Goal: Communication & Community: Answer question/provide support

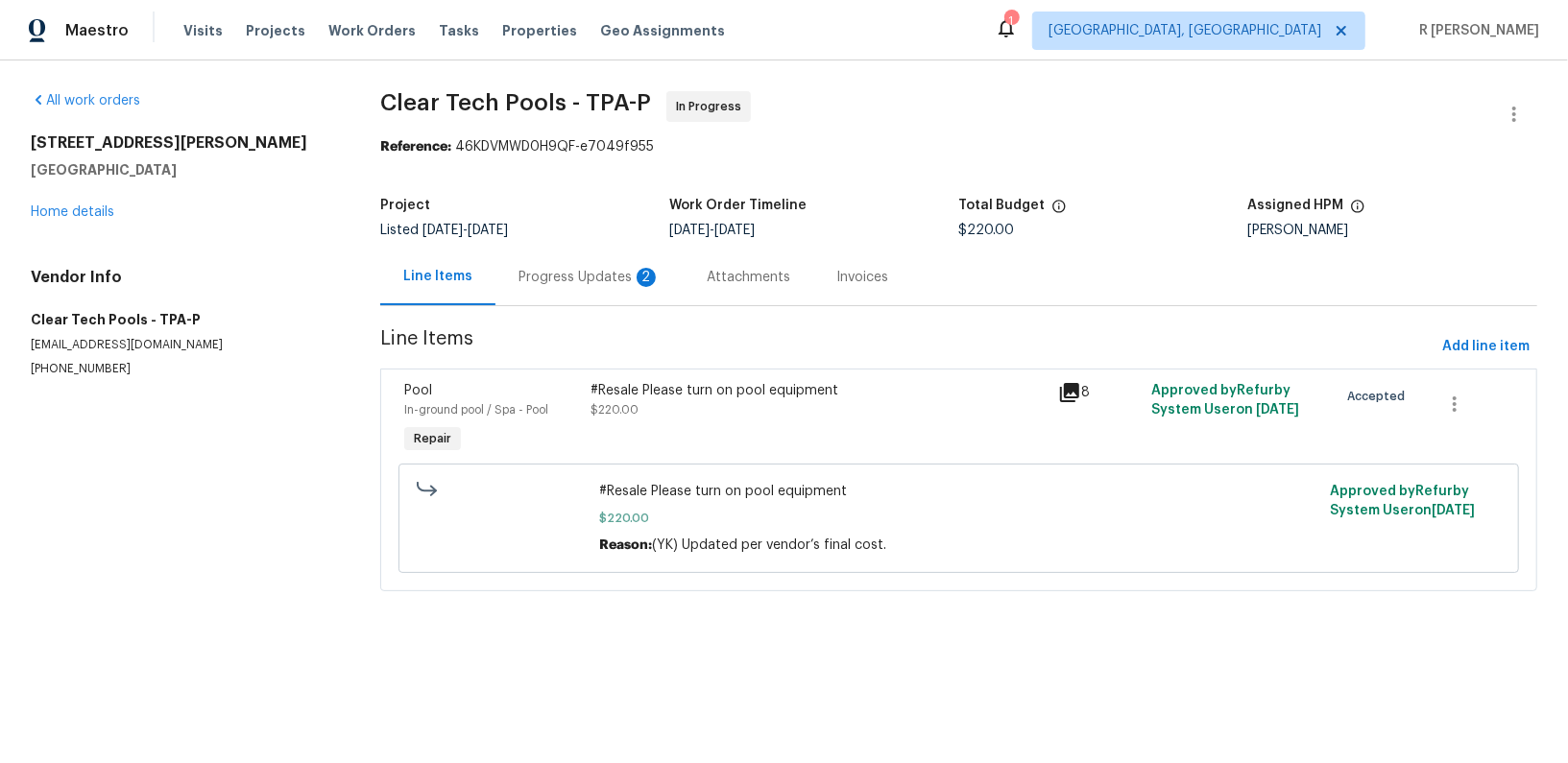
click at [553, 277] on div "Progress Updates 2" at bounding box center [590, 277] width 143 height 19
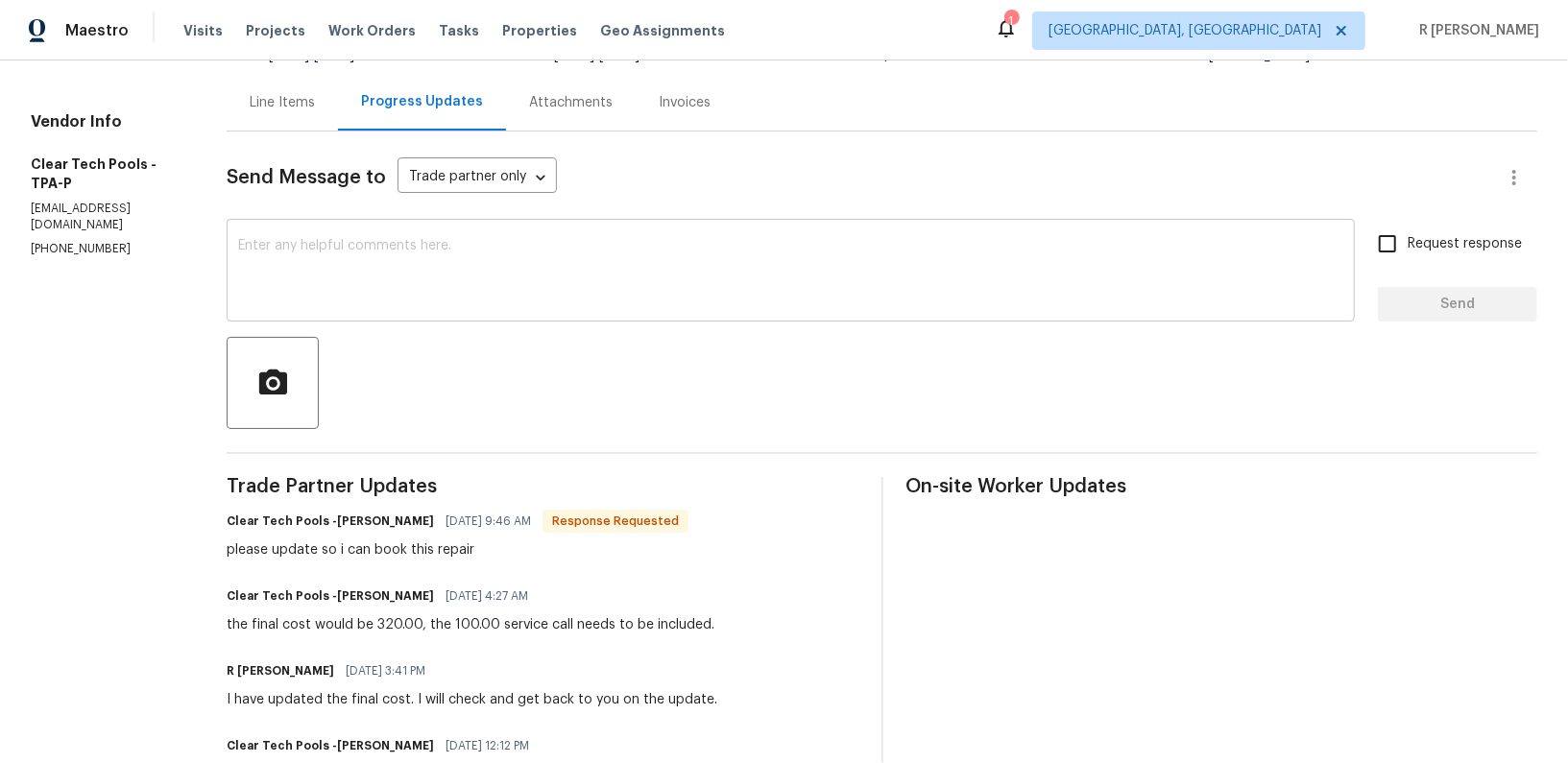
scroll to position [171, 0]
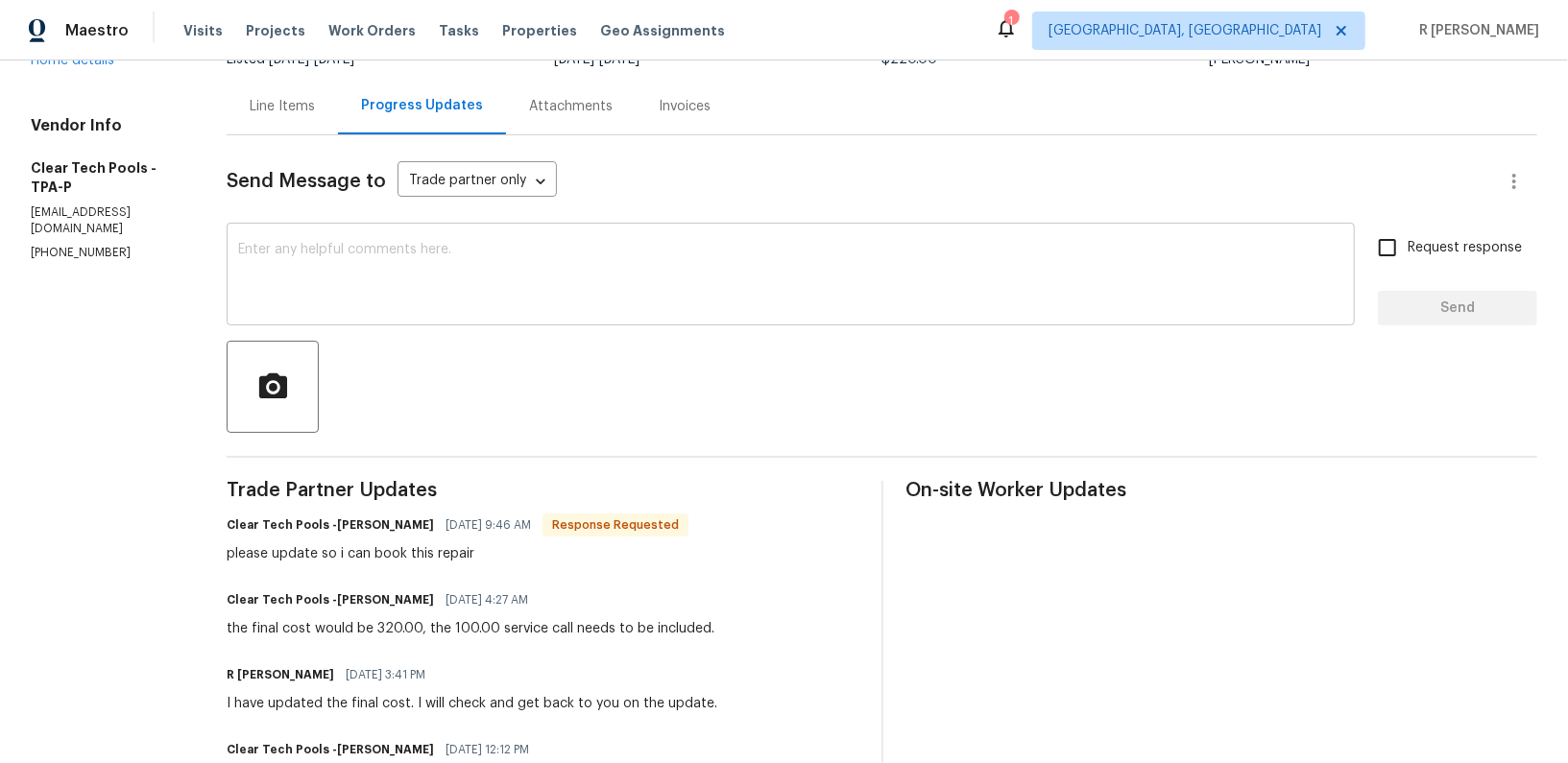
click at [503, 316] on div "x ​" at bounding box center [790, 276] width 1128 height 98
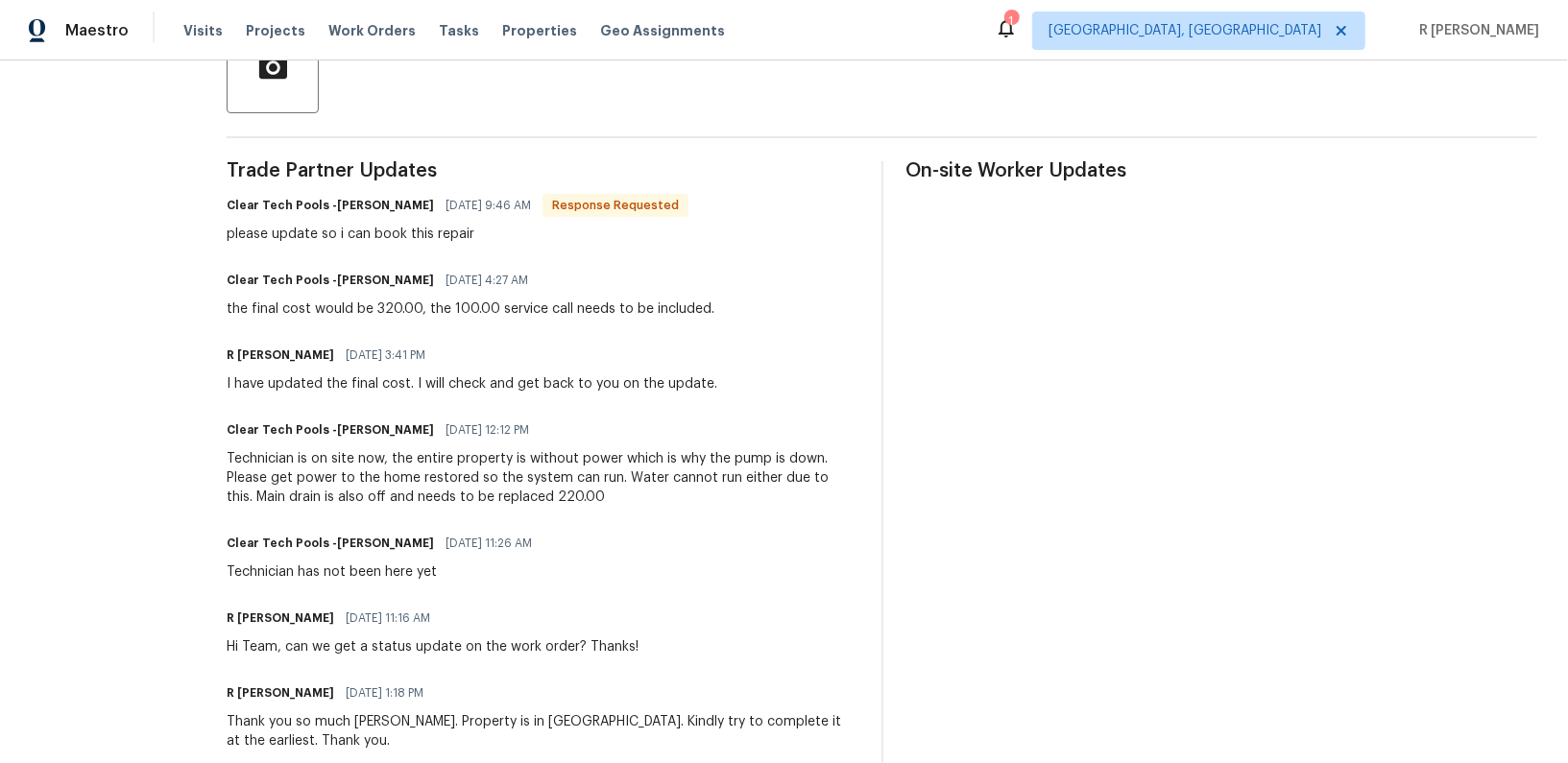
scroll to position [0, 0]
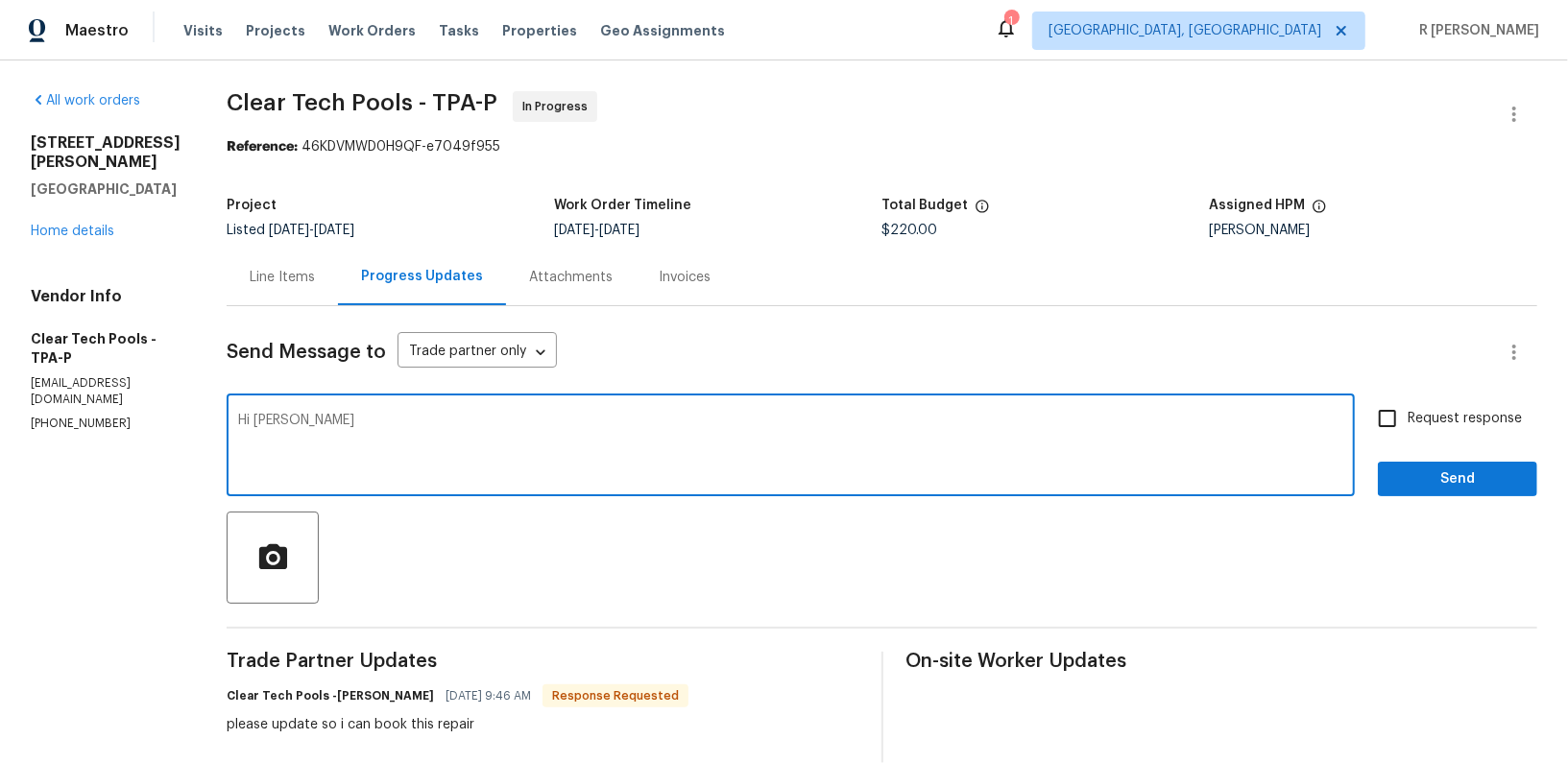
click at [458, 420] on textarea "Hi Ashley" at bounding box center [791, 447] width 1105 height 67
click at [736, 416] on textarea "Hi Ashley, we have already raised request to turn on the power and updated final" at bounding box center [791, 447] width 1105 height 67
click at [829, 432] on textarea "Hi Ashley, we have already raised request to turn on the power and updated the …" at bounding box center [791, 447] width 1105 height 67
paste textarea "the request to turn on the power and have"
type textarea "Hi Ashley, we have already raised the request to turn on the power and have upd…"
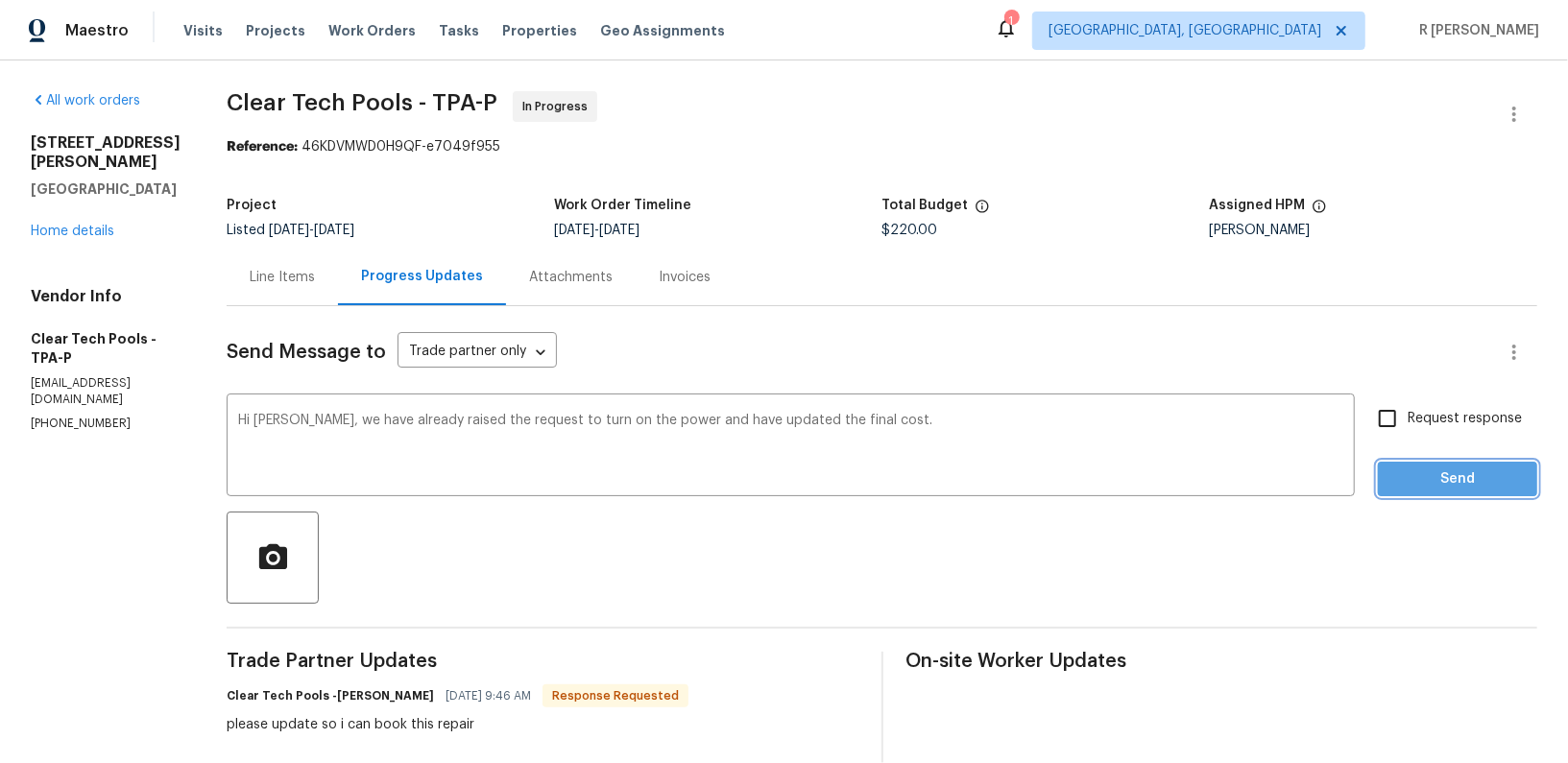
click at [1462, 475] on span "Send" at bounding box center [1457, 479] width 129 height 24
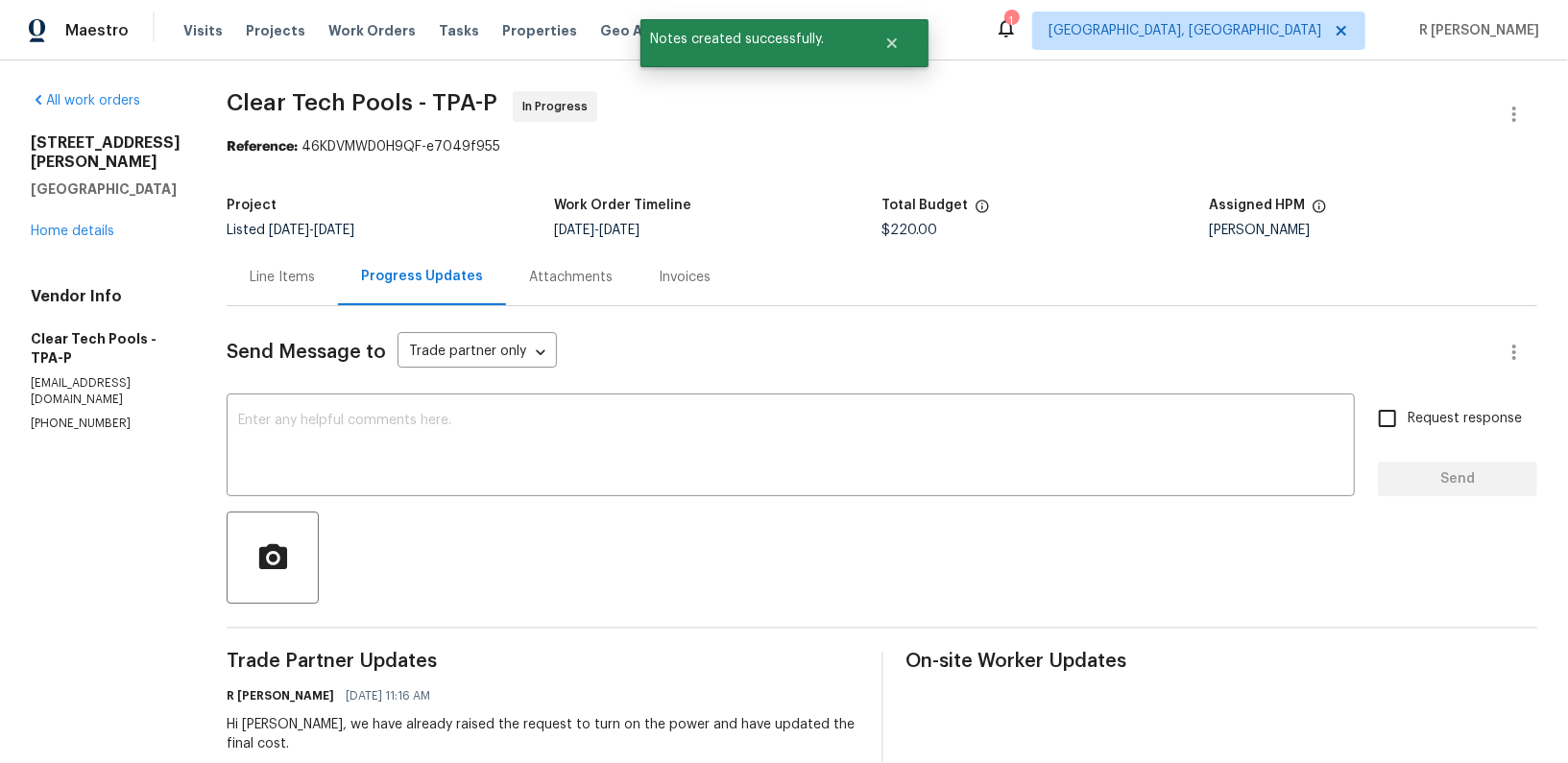
click at [317, 257] on div "Line Items" at bounding box center [282, 276] width 112 height 56
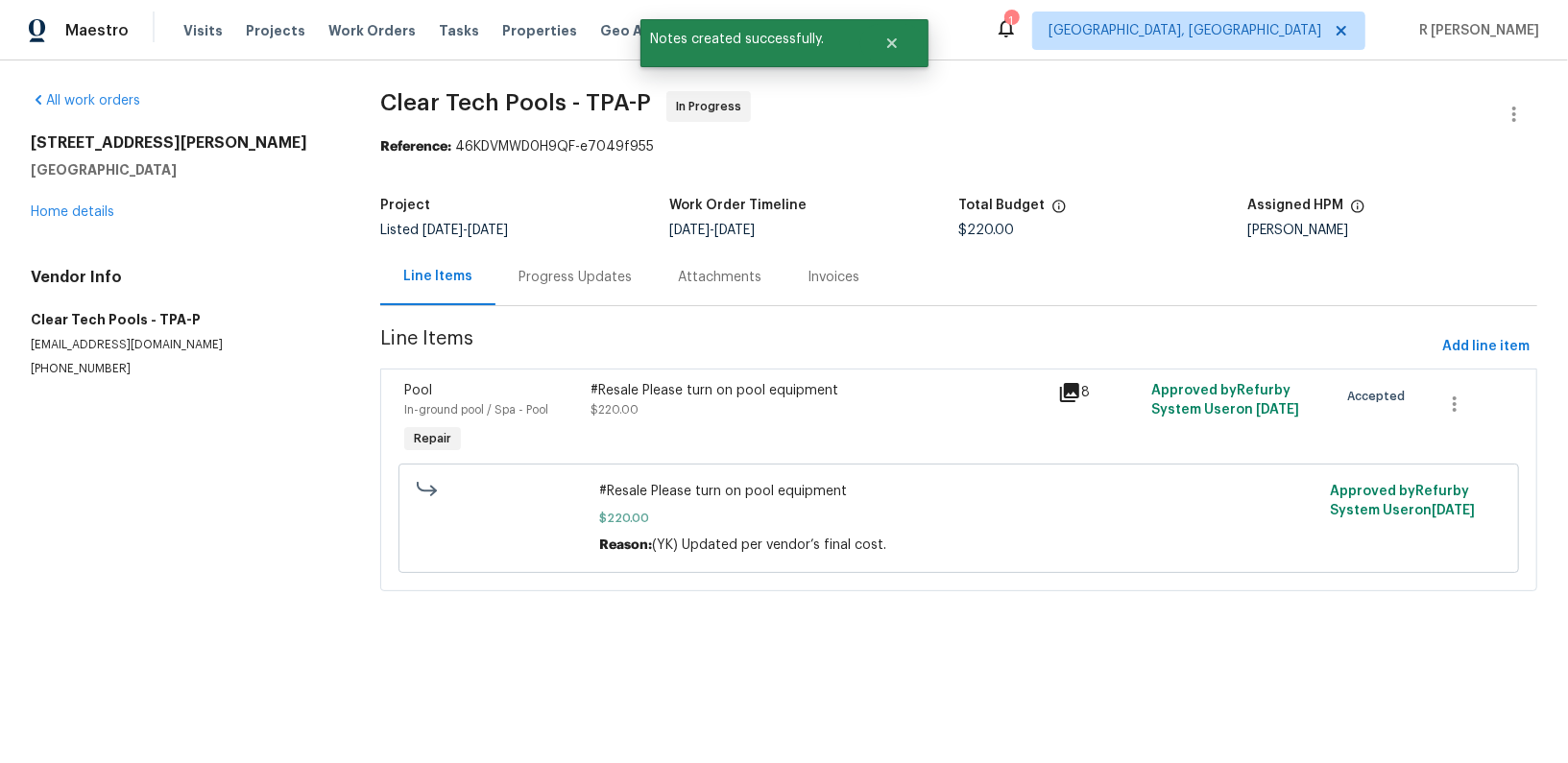
click at [650, 425] on div "#Resale Please turn on pool equipment $220.00" at bounding box center [818, 419] width 466 height 88
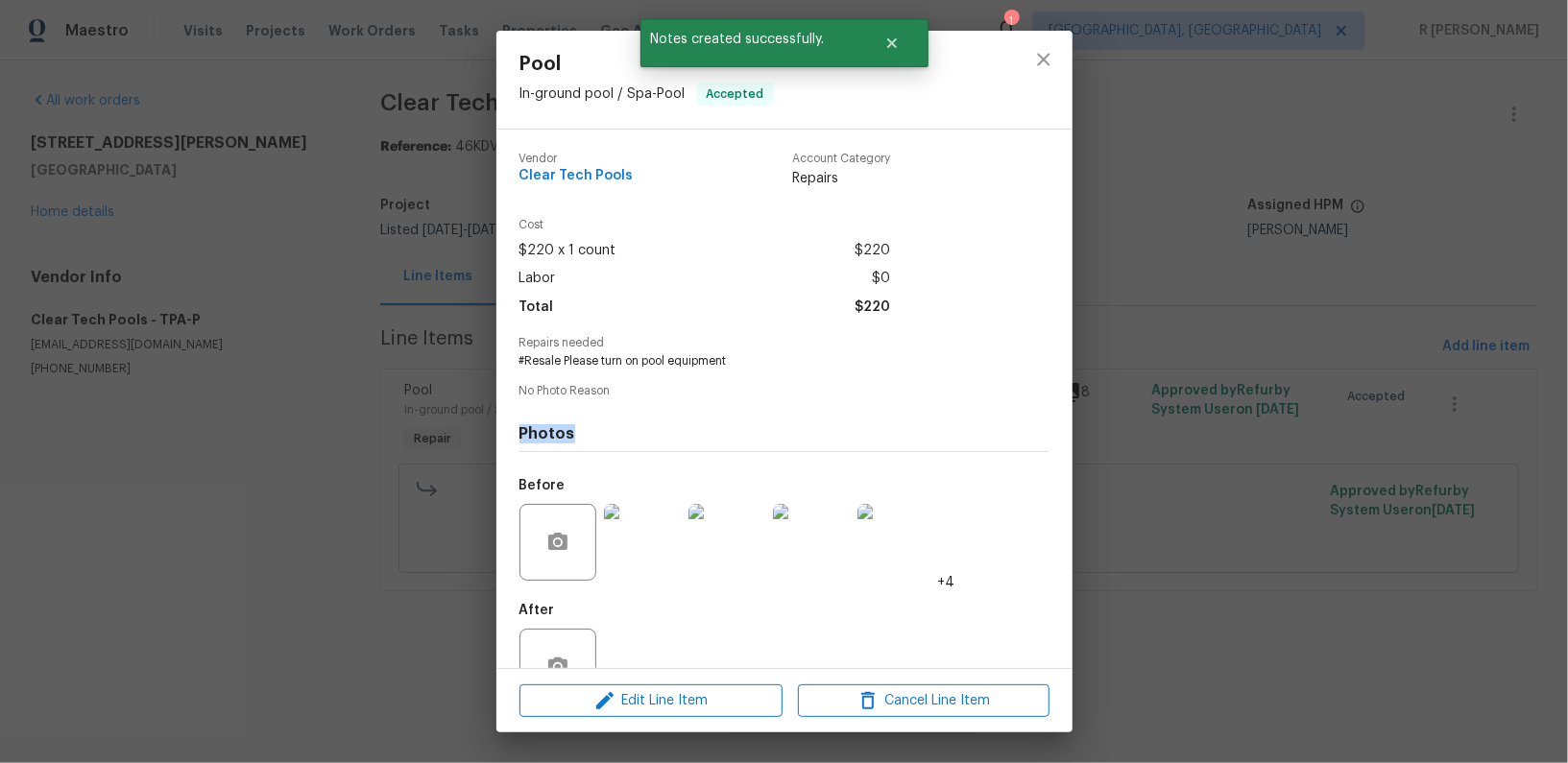
scroll to position [55, 0]
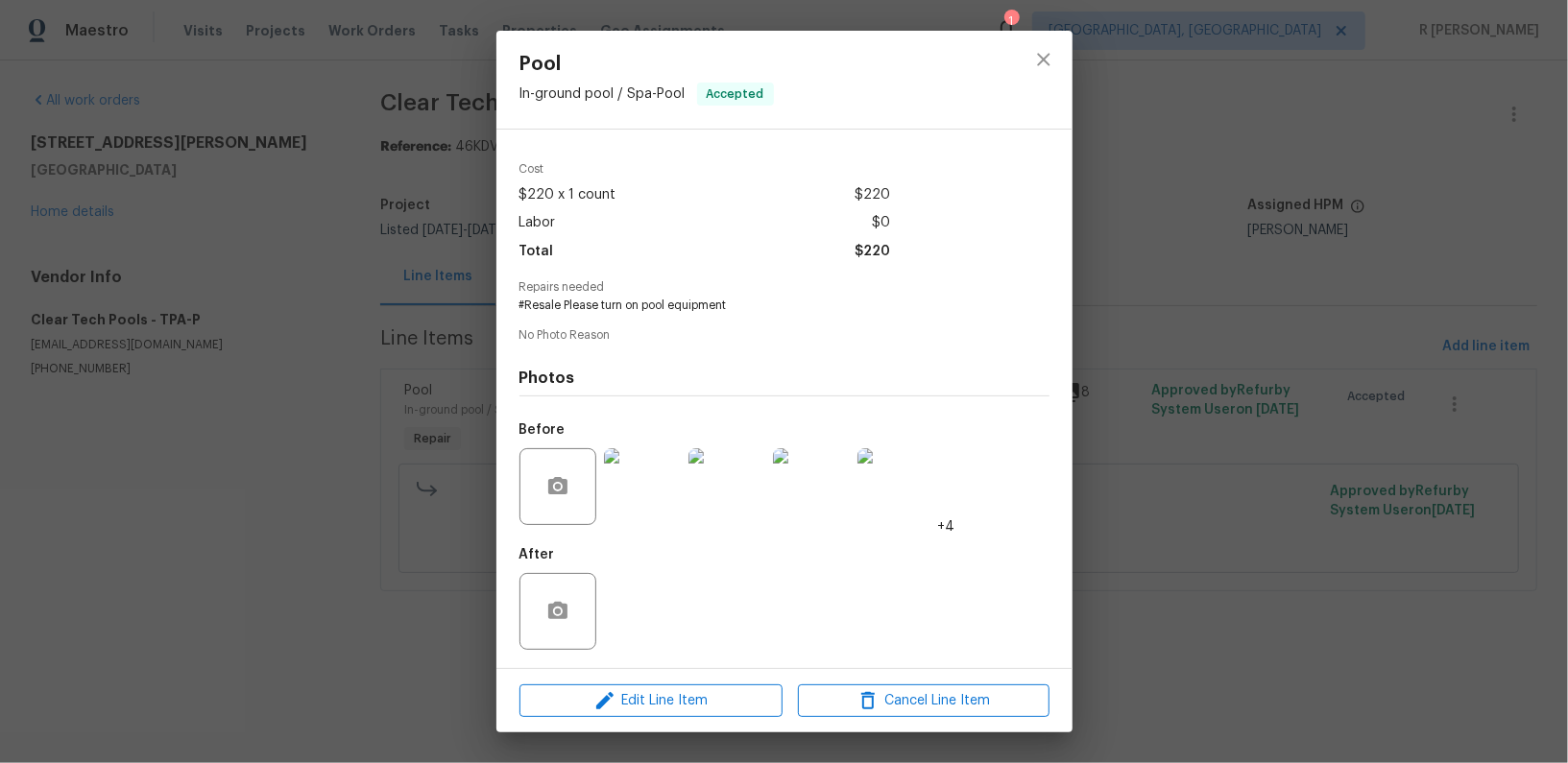
click at [663, 720] on div "Edit Line Item Cancel Line Item" at bounding box center [784, 701] width 576 height 64
click at [662, 709] on span "Edit Line Item" at bounding box center [651, 701] width 251 height 24
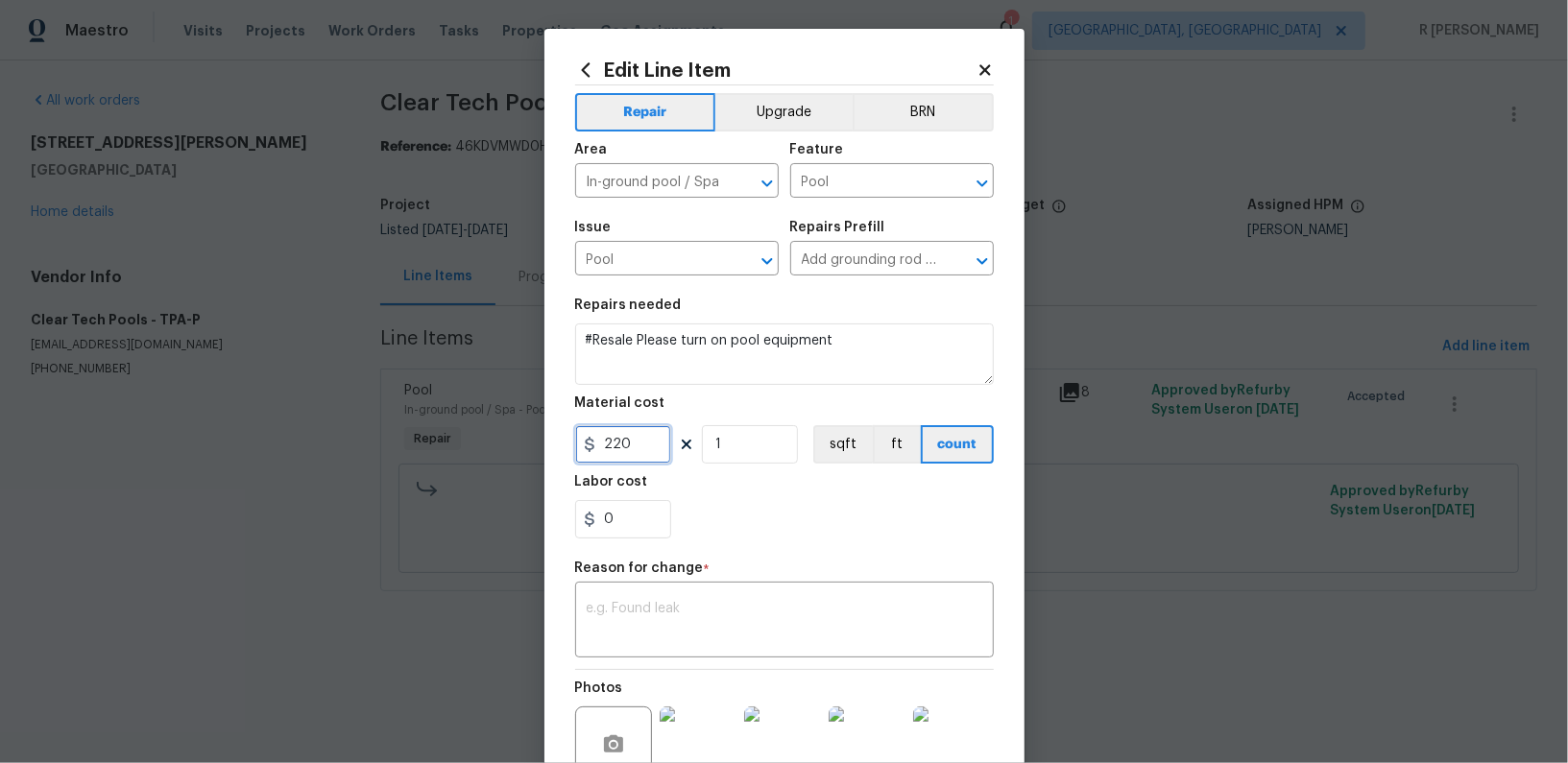
click at [611, 443] on input "220" at bounding box center [623, 445] width 96 height 39
type input "320"
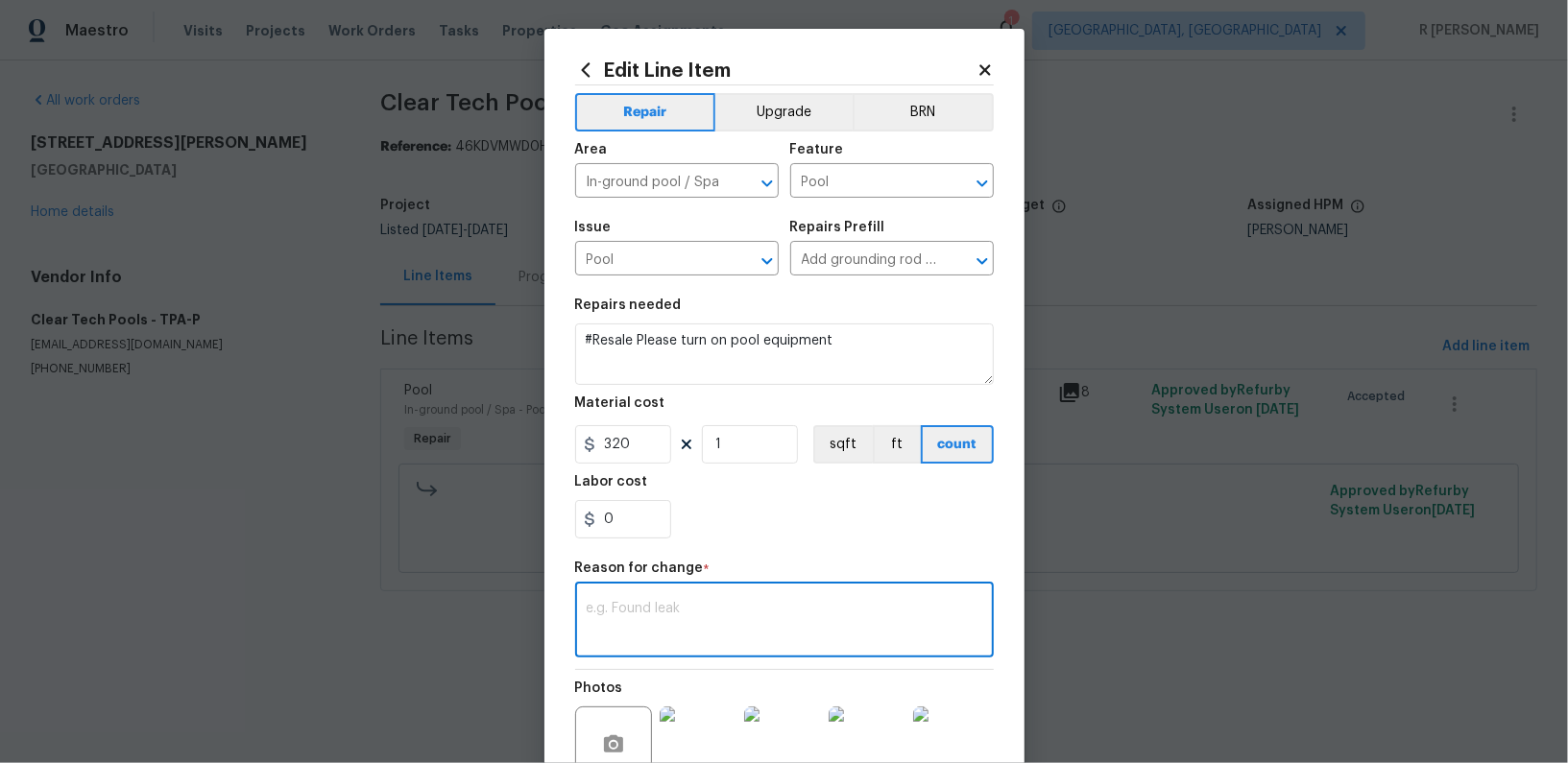
click at [649, 639] on textarea at bounding box center [784, 622] width 396 height 41
paste textarea "(YK) Updated cost per BR team approval."
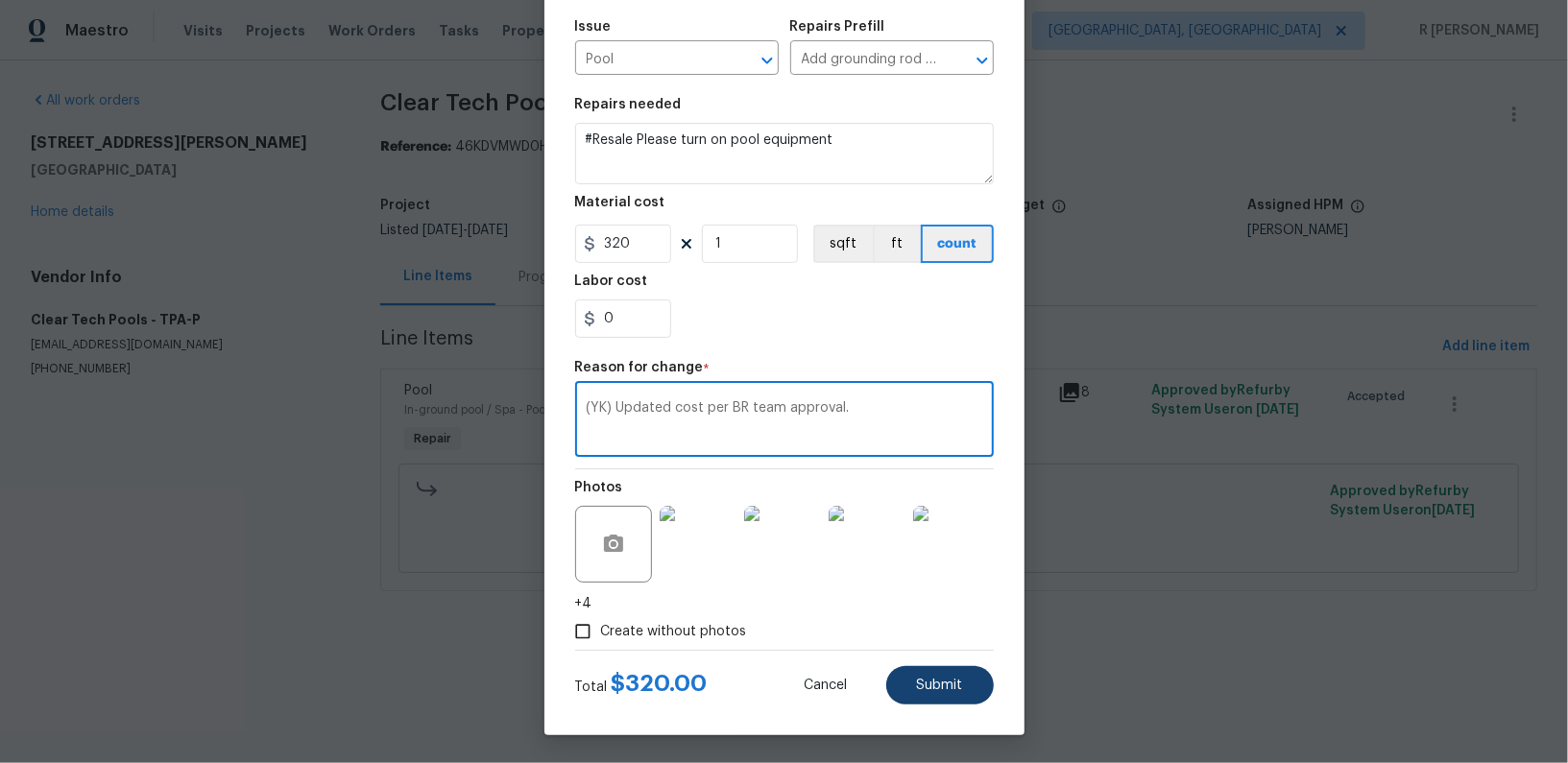
type textarea "(YK) Updated cost per BR team approval."
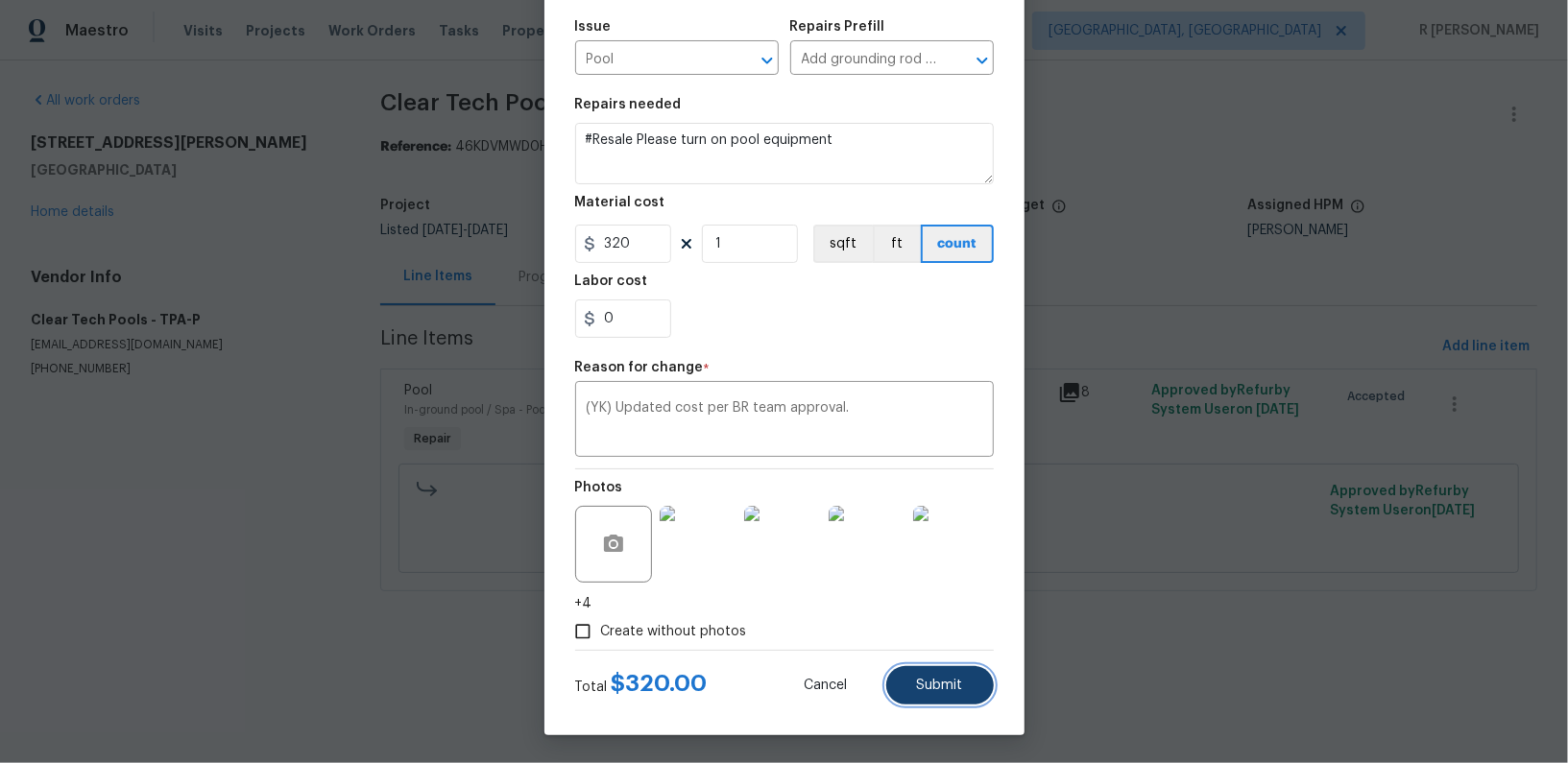
click at [937, 676] on button "Submit" at bounding box center [940, 685] width 108 height 39
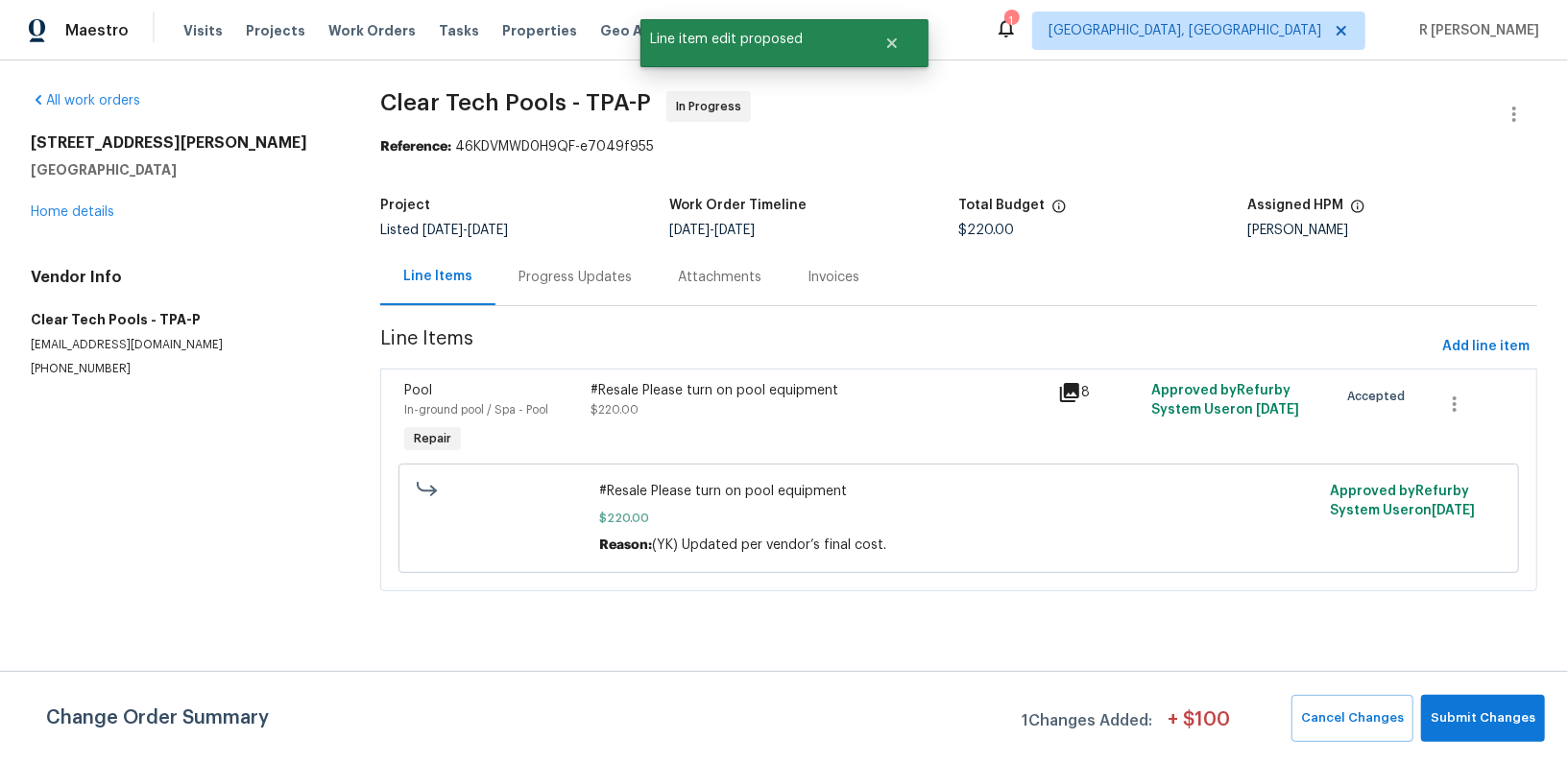
scroll to position [0, 0]
click at [1497, 711] on span "Submit Changes" at bounding box center [1483, 718] width 105 height 22
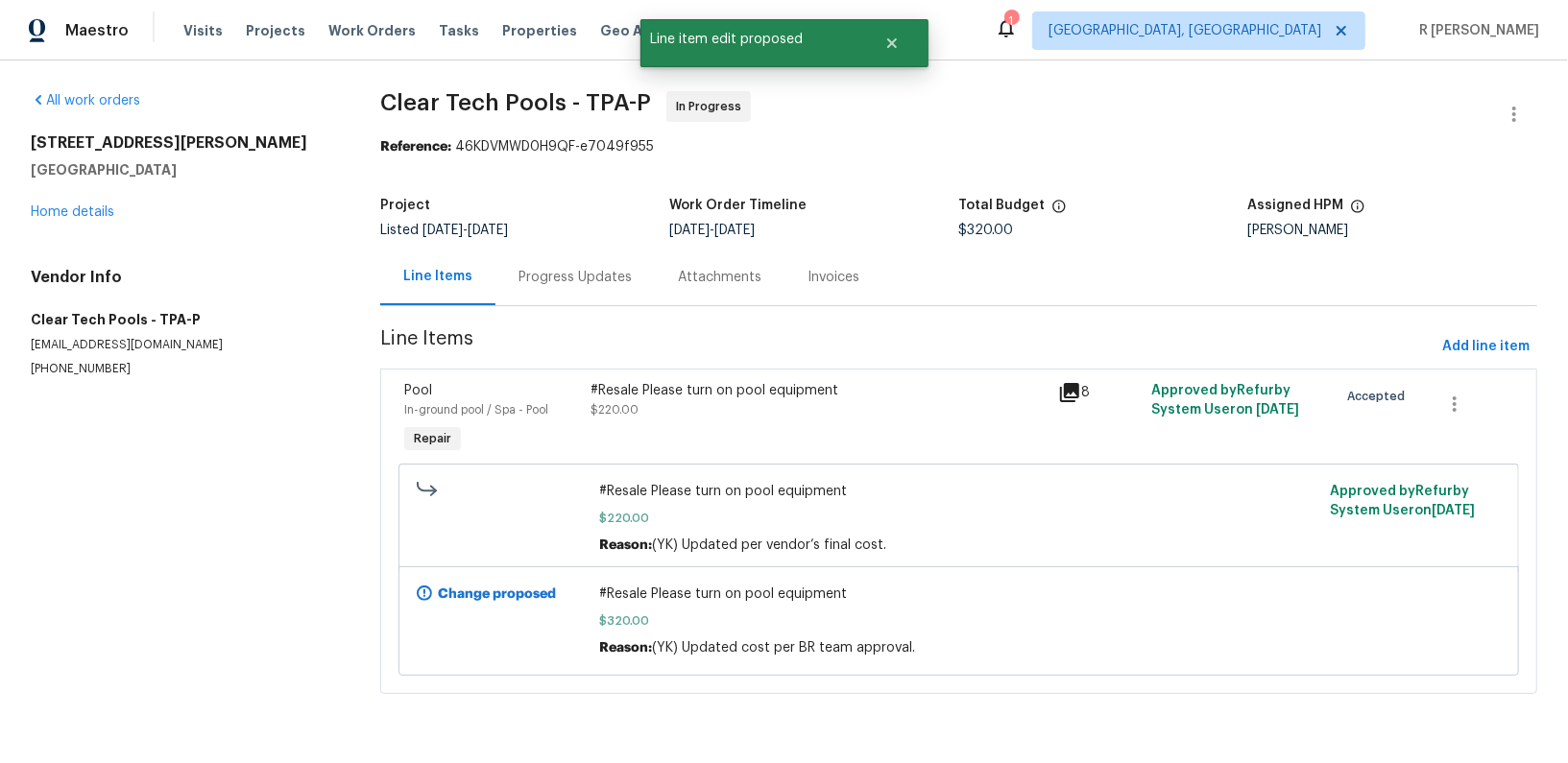
click at [575, 292] on div "Progress Updates" at bounding box center [575, 276] width 159 height 56
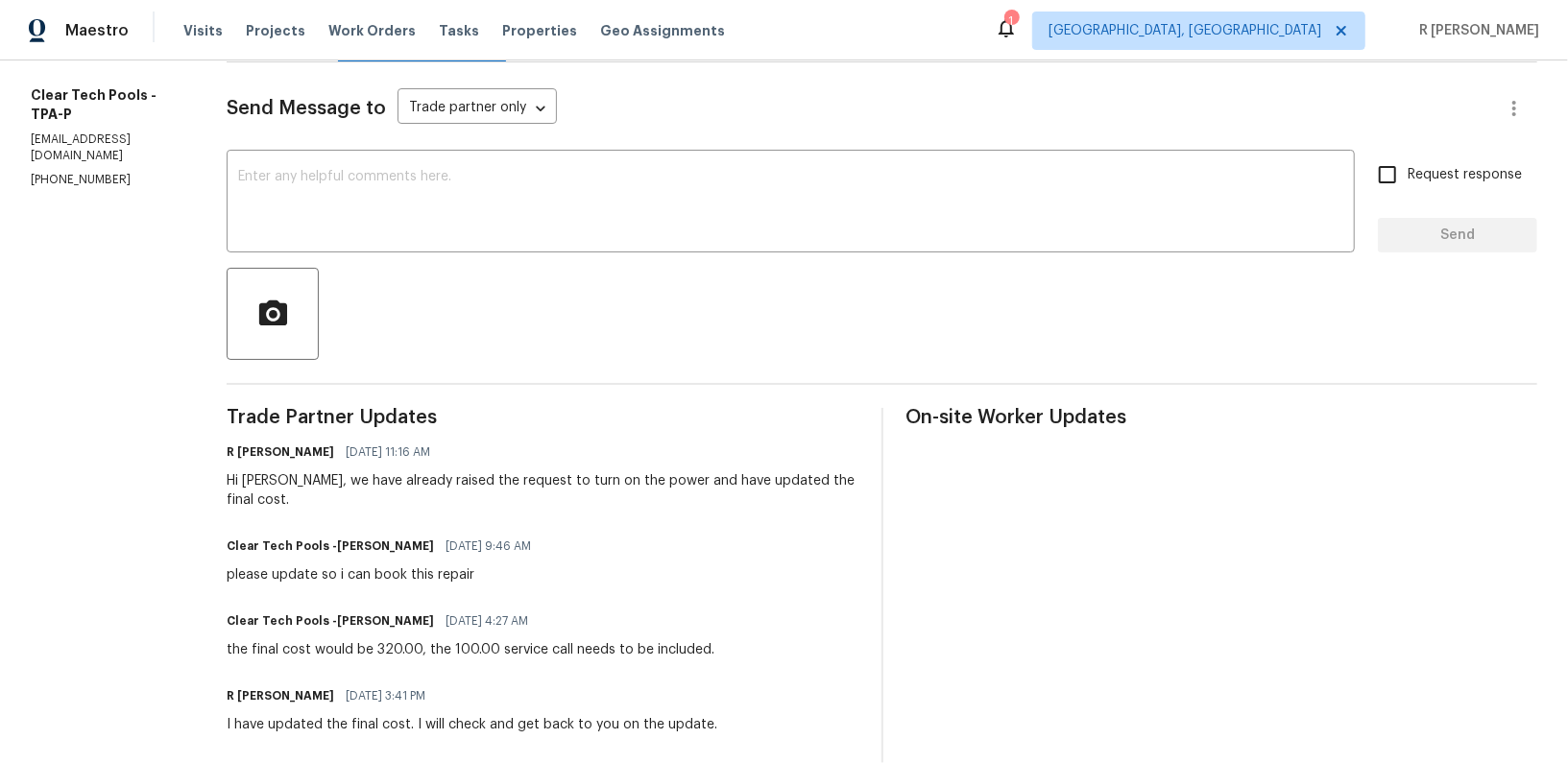
scroll to position [285, 0]
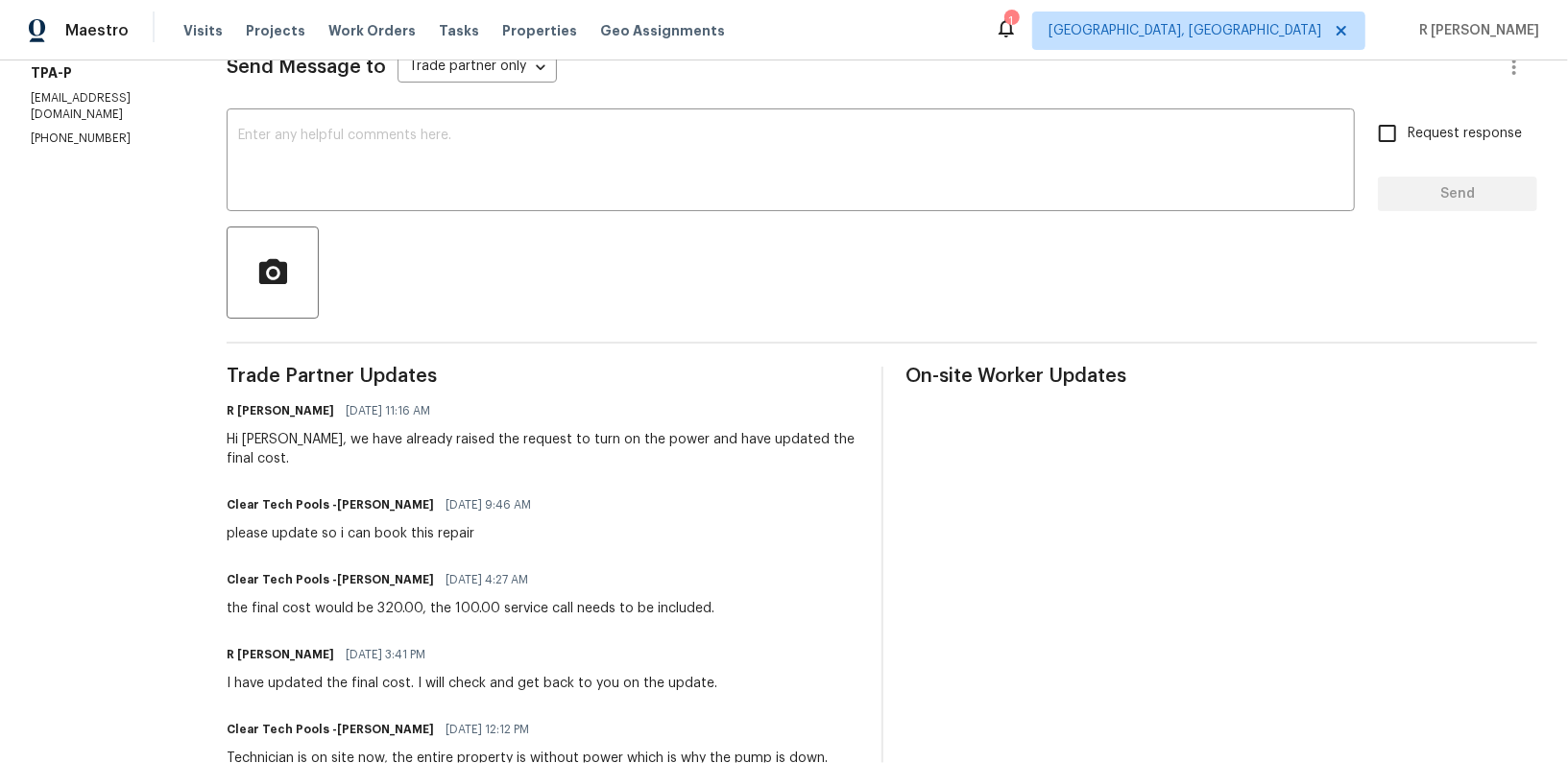
click at [417, 594] on div "Clear Tech Pools -Ashley 10/02/2025 4:27 AM the final cost would be 320.00, the…" at bounding box center [470, 591] width 488 height 51
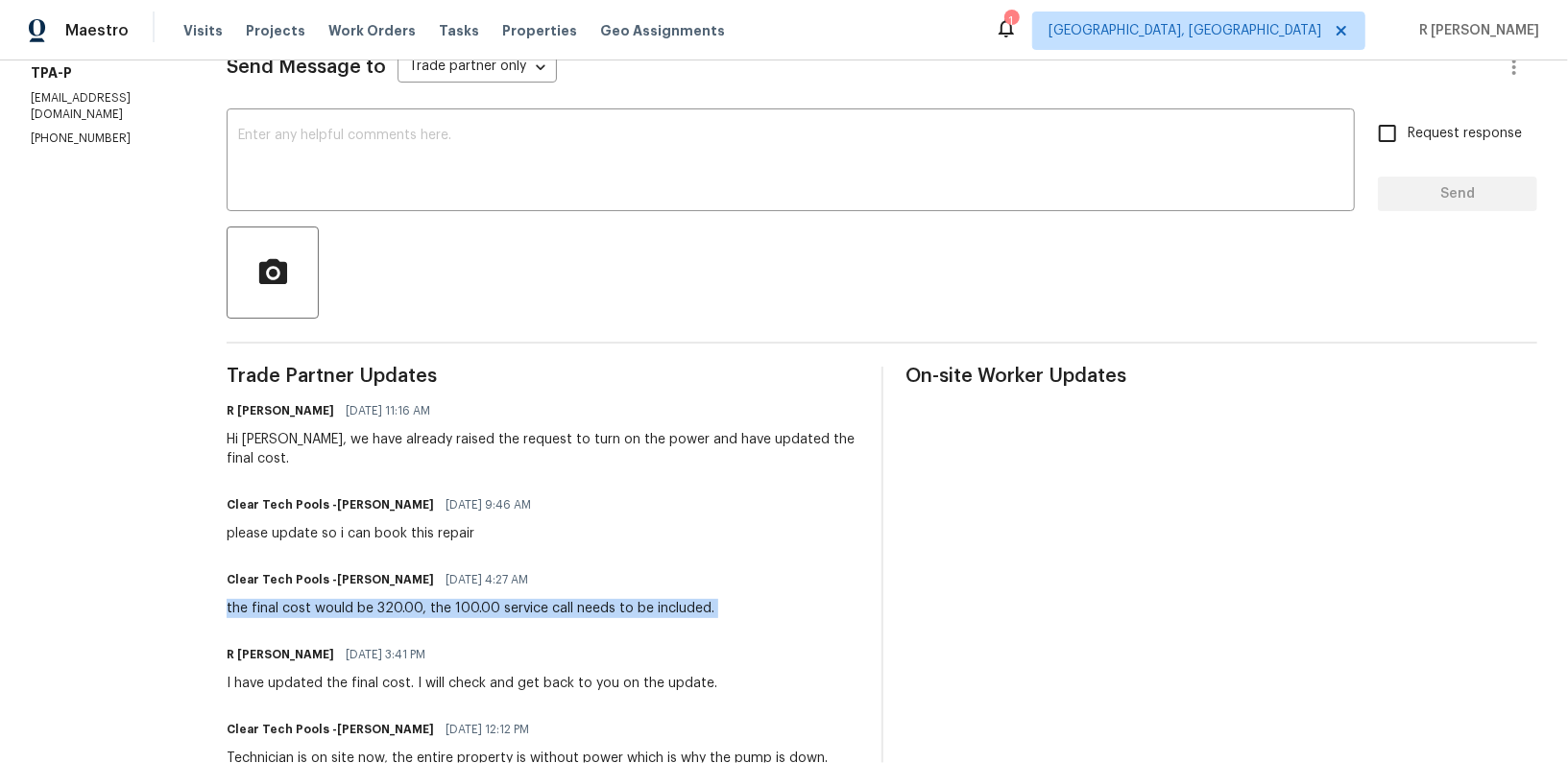
click at [417, 594] on div "Clear Tech Pools -Ashley 10/02/2025 4:27 AM the final cost would be 320.00, the…" at bounding box center [470, 591] width 488 height 51
copy div "the final cost would be 320.00, the 100.00 service call needs to be included."
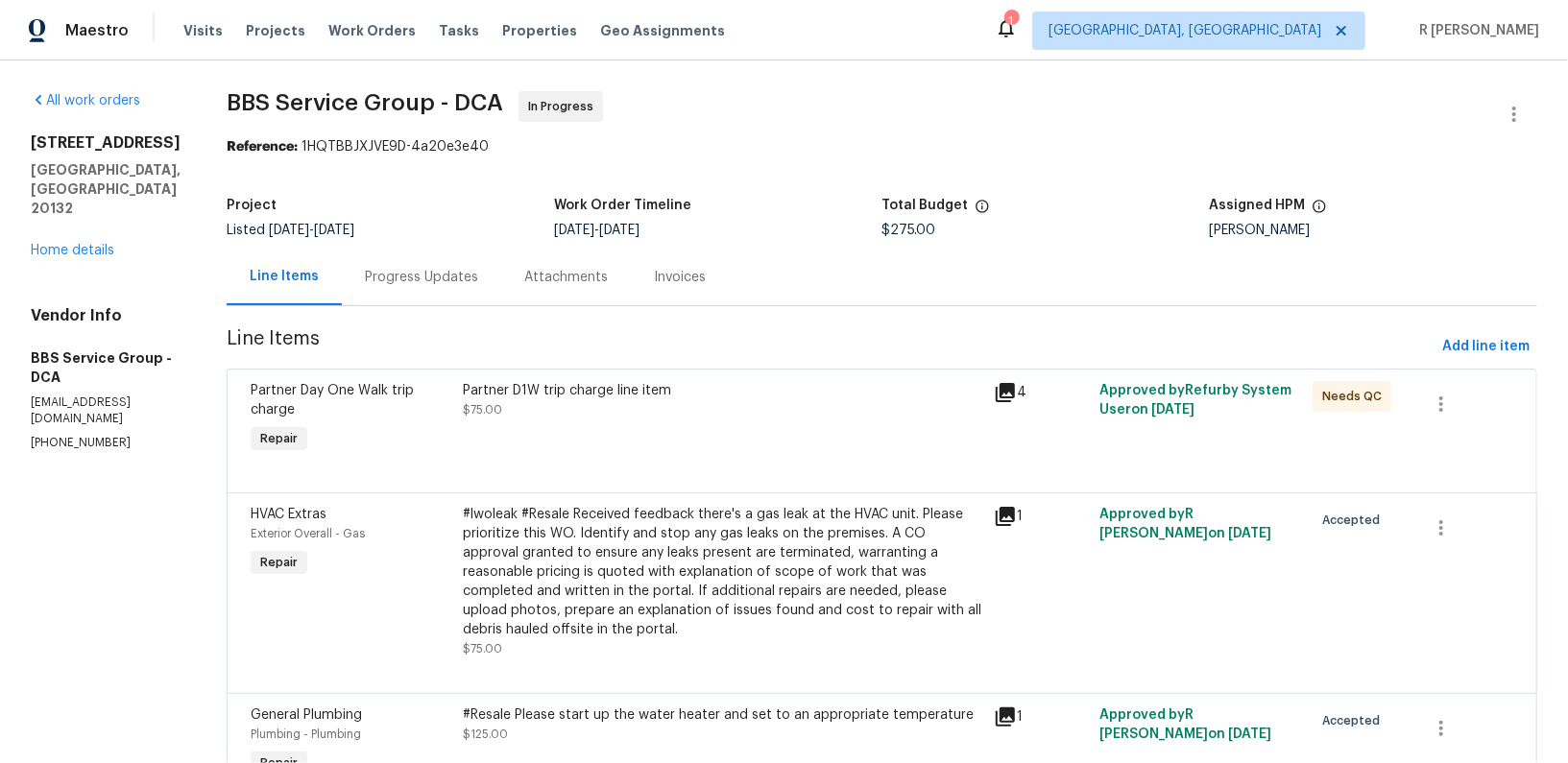
click at [397, 270] on div "Progress Updates" at bounding box center [421, 277] width 113 height 19
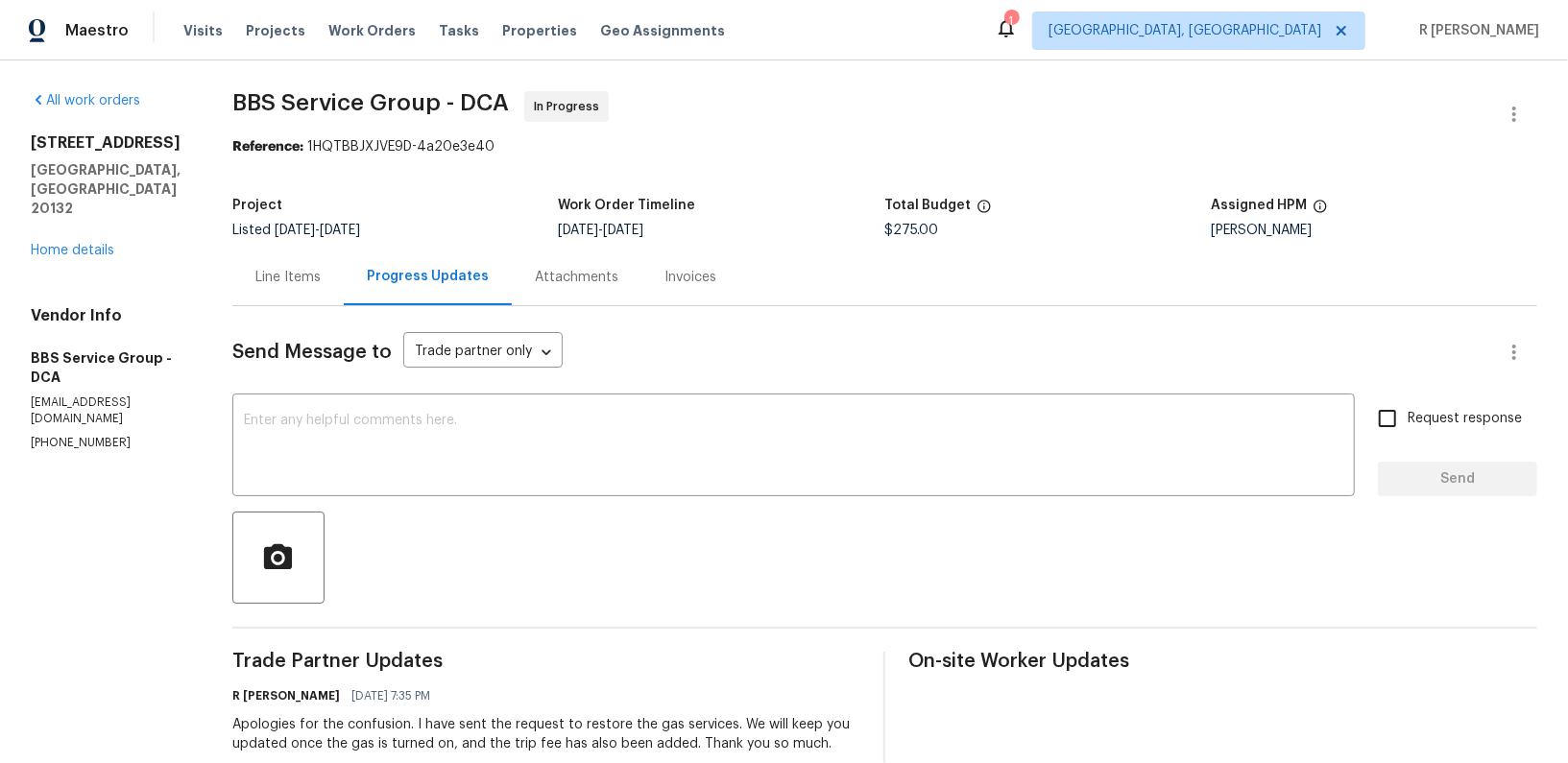
click at [297, 296] on div "Line Items" at bounding box center [288, 276] width 112 height 56
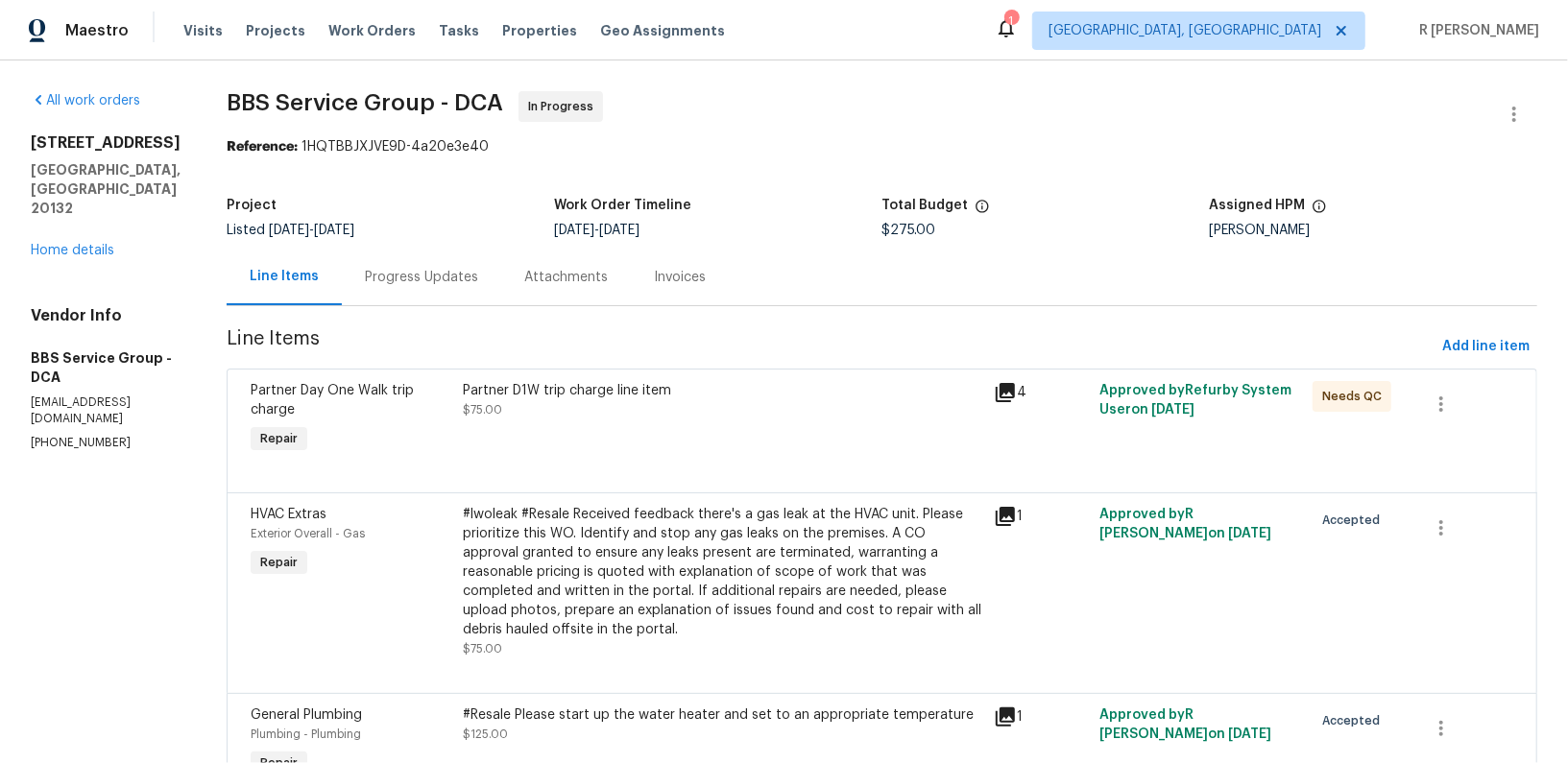
click at [393, 301] on div "Progress Updates" at bounding box center [422, 276] width 159 height 56
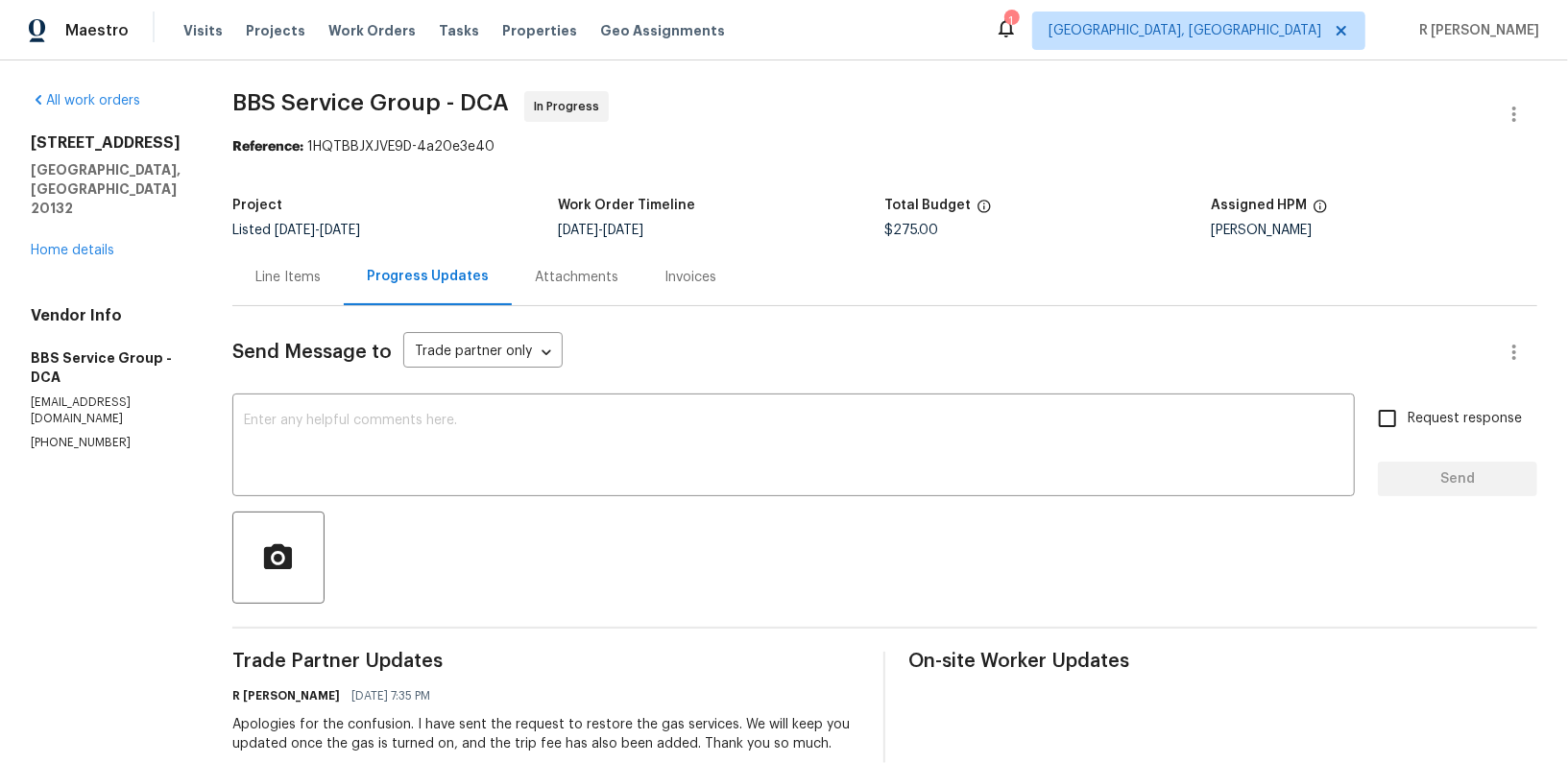
click at [300, 268] on div "Line Items" at bounding box center [287, 277] width 65 height 19
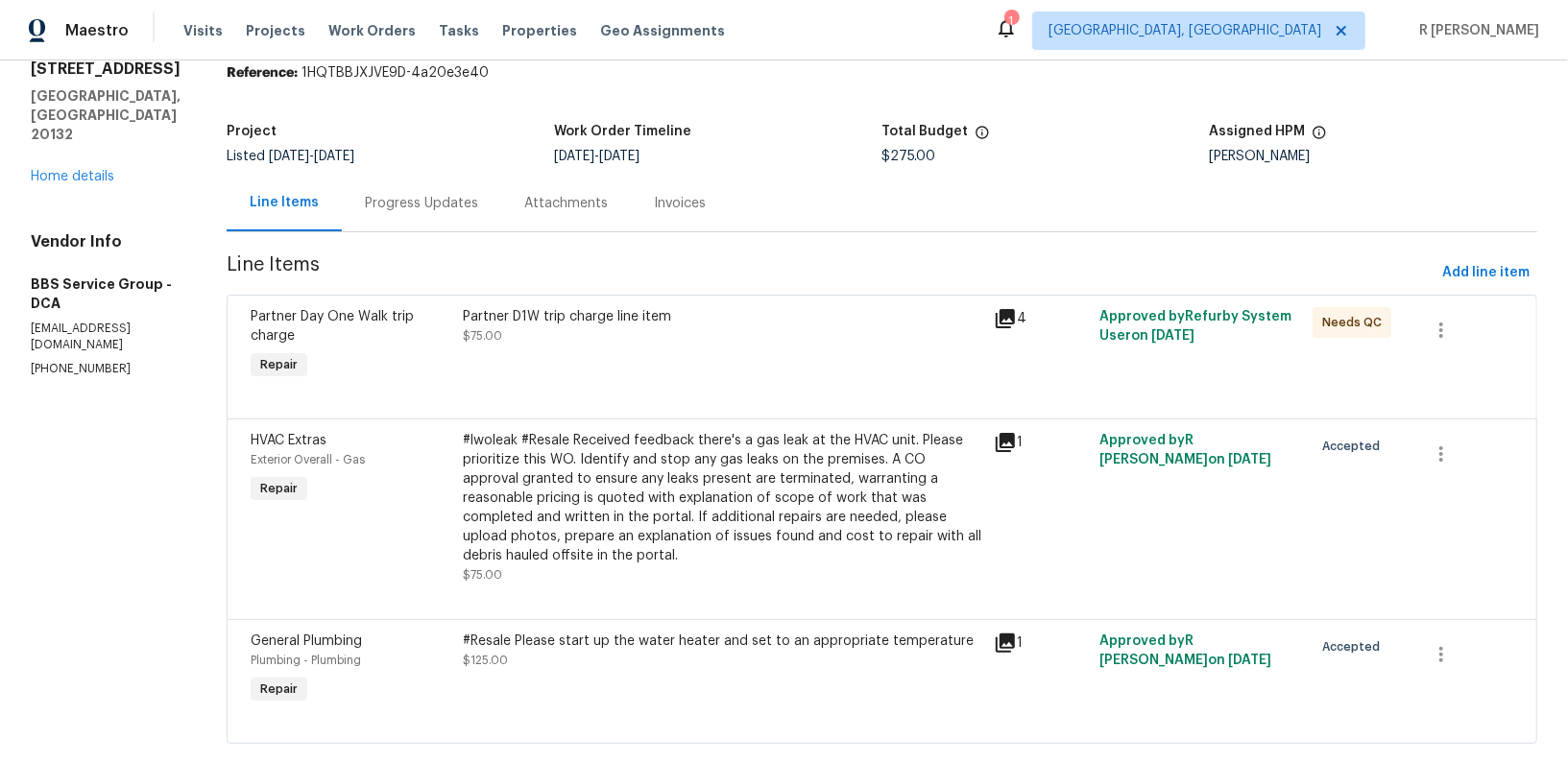
scroll to position [107, 0]
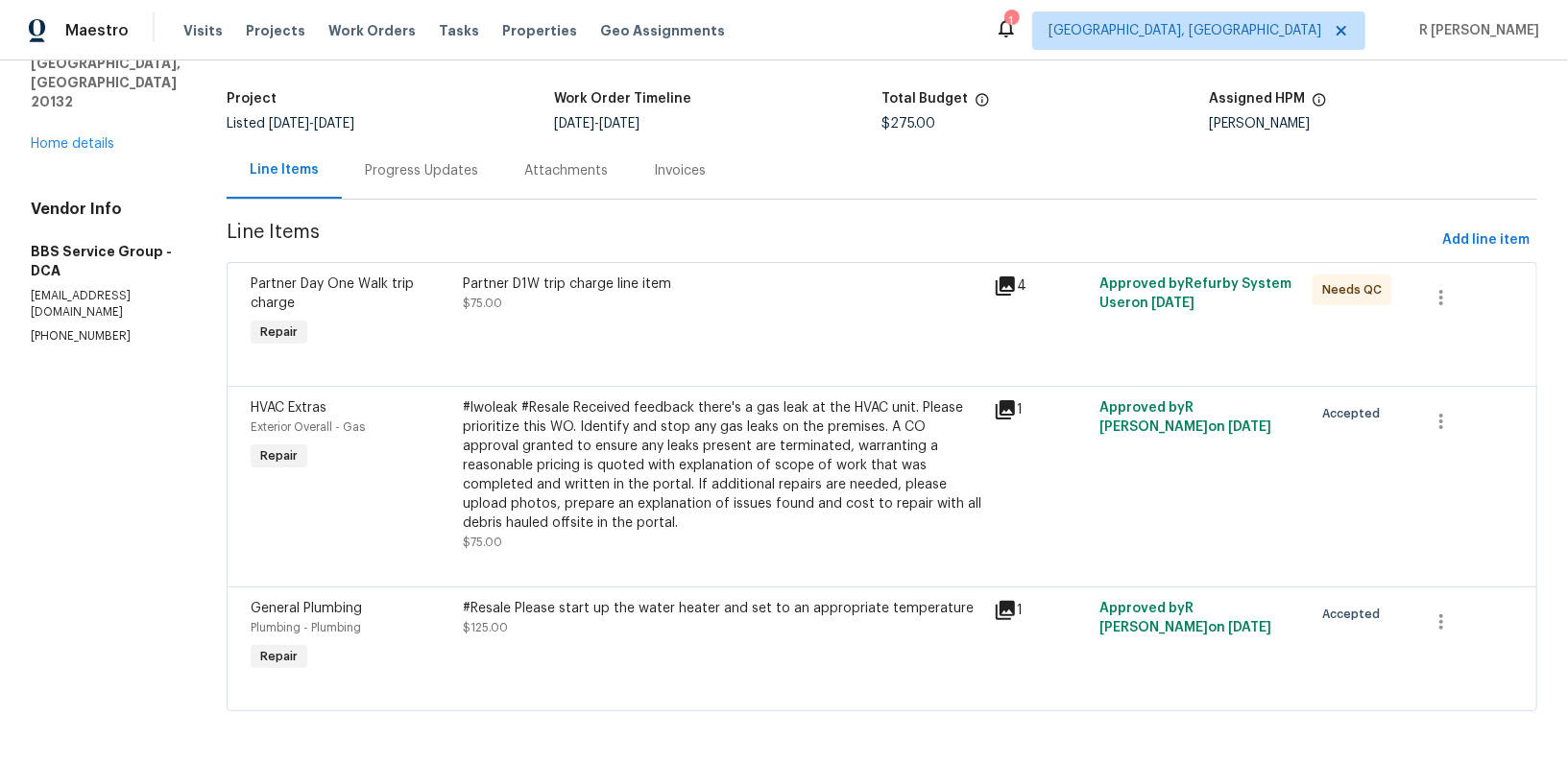
click at [466, 346] on div "Partner D1W trip charge line item $75.00" at bounding box center [722, 312] width 531 height 88
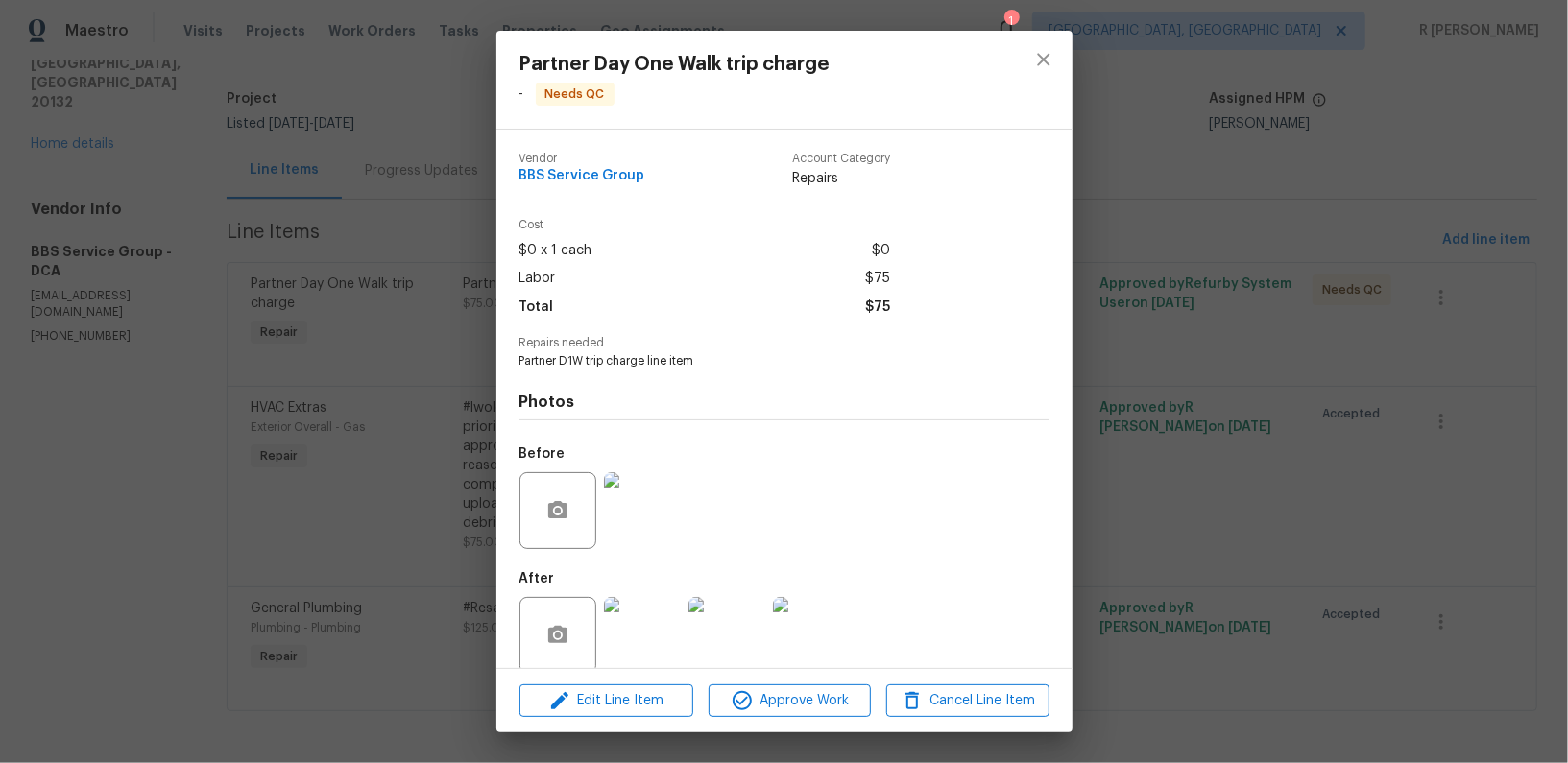
scroll to position [25, 0]
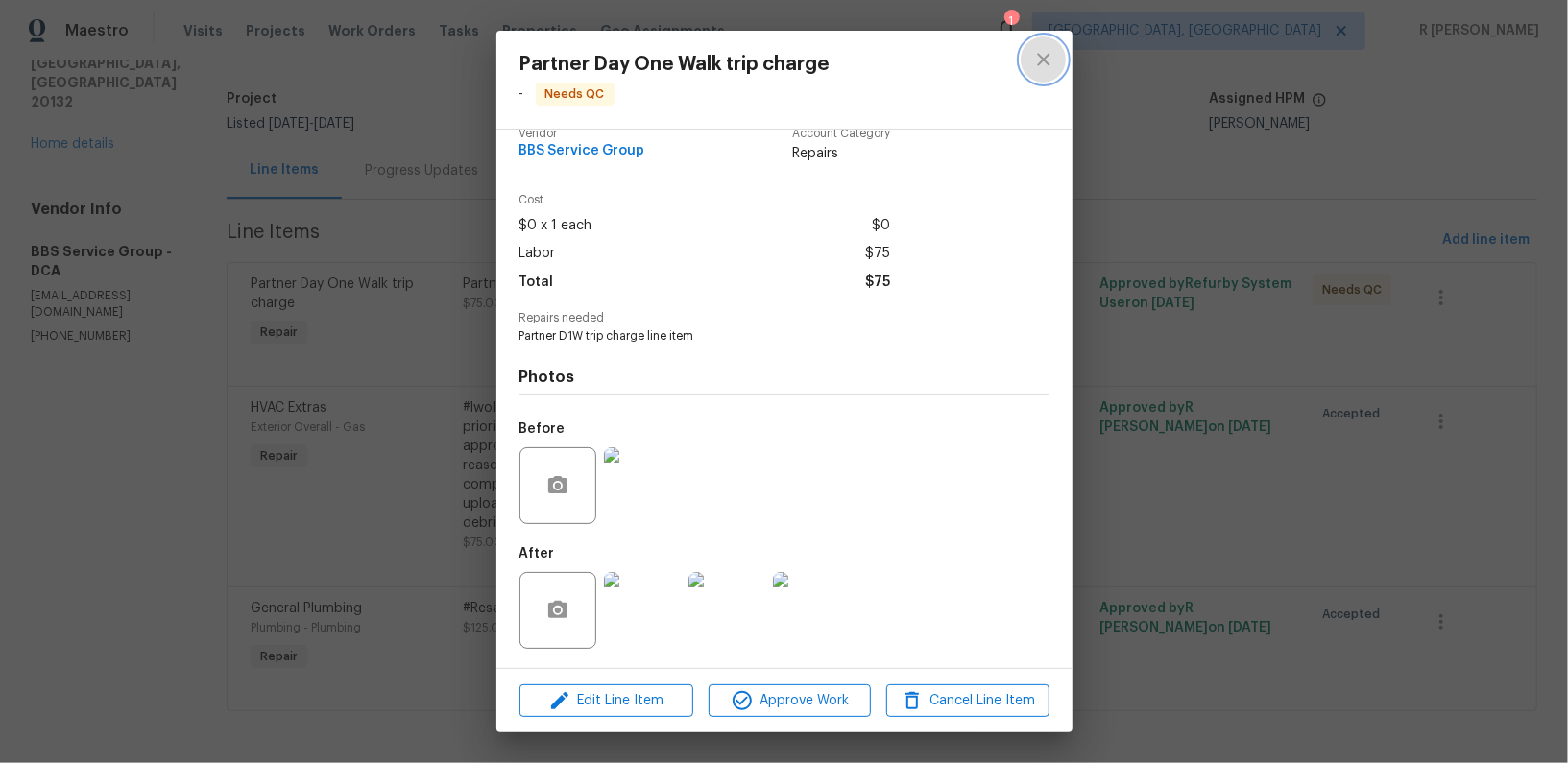
click at [1040, 59] on icon "close" at bounding box center [1043, 60] width 23 height 23
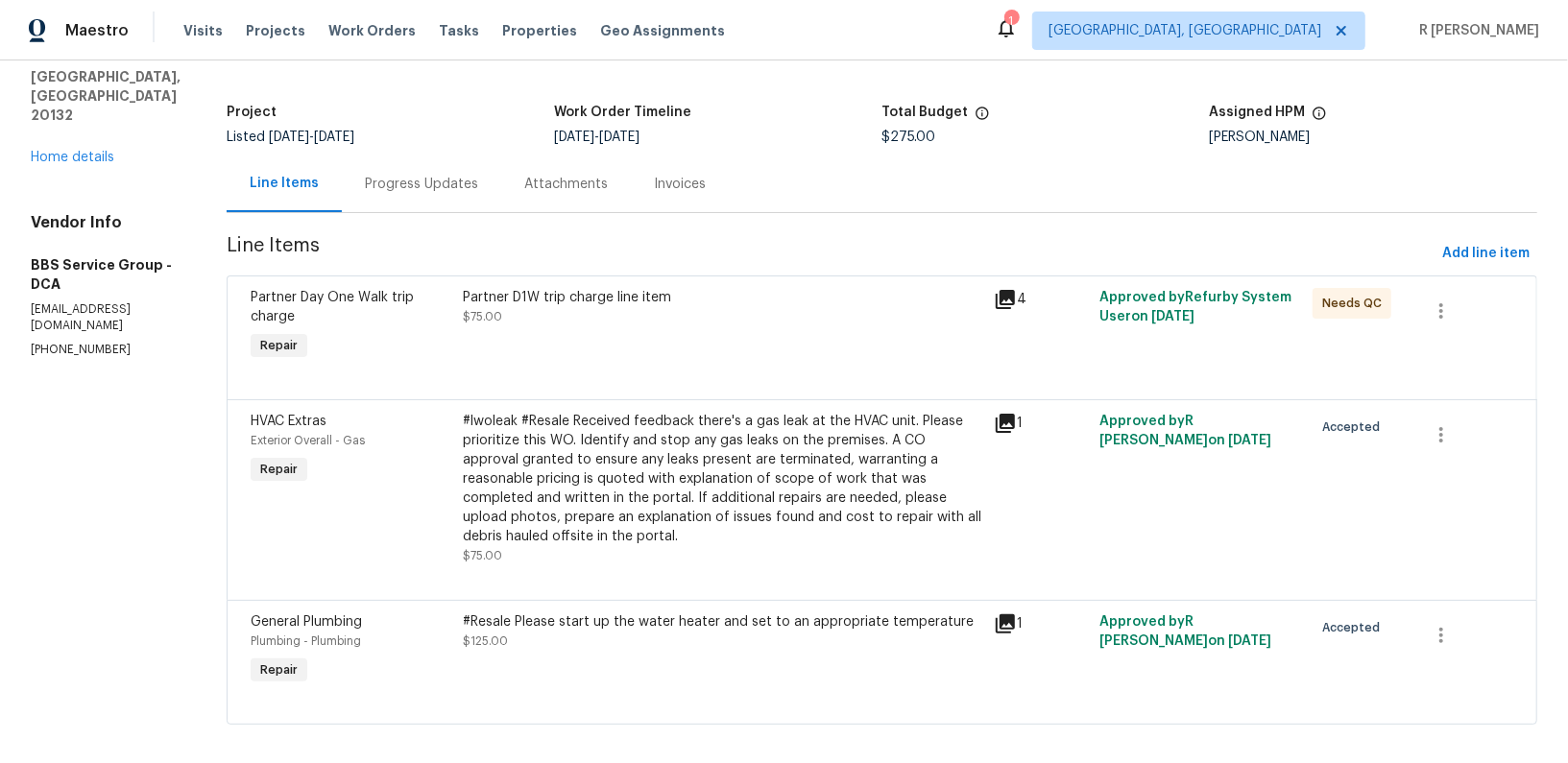
scroll to position [107, 0]
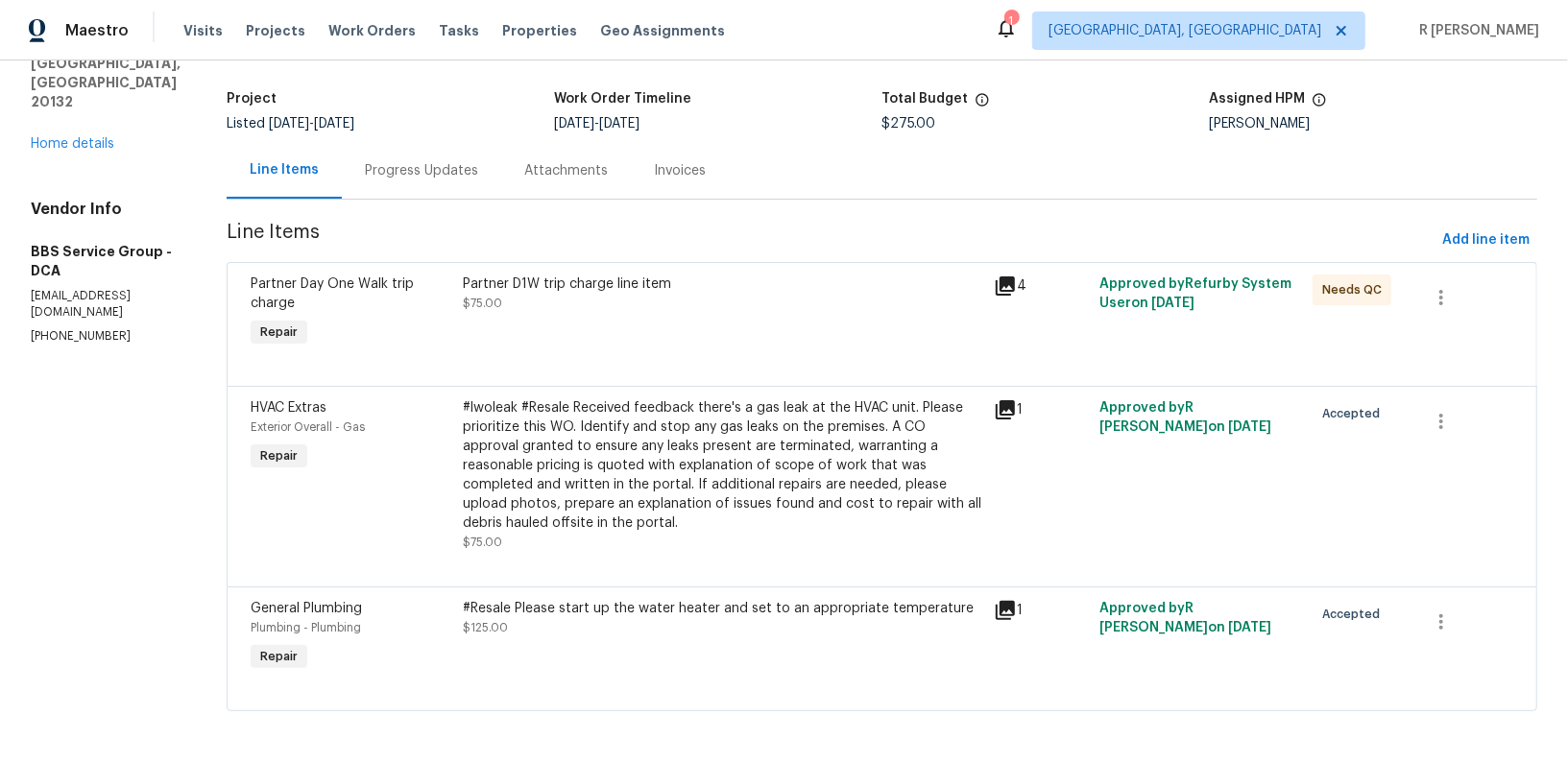
click at [359, 157] on div "Progress Updates" at bounding box center [422, 171] width 159 height 56
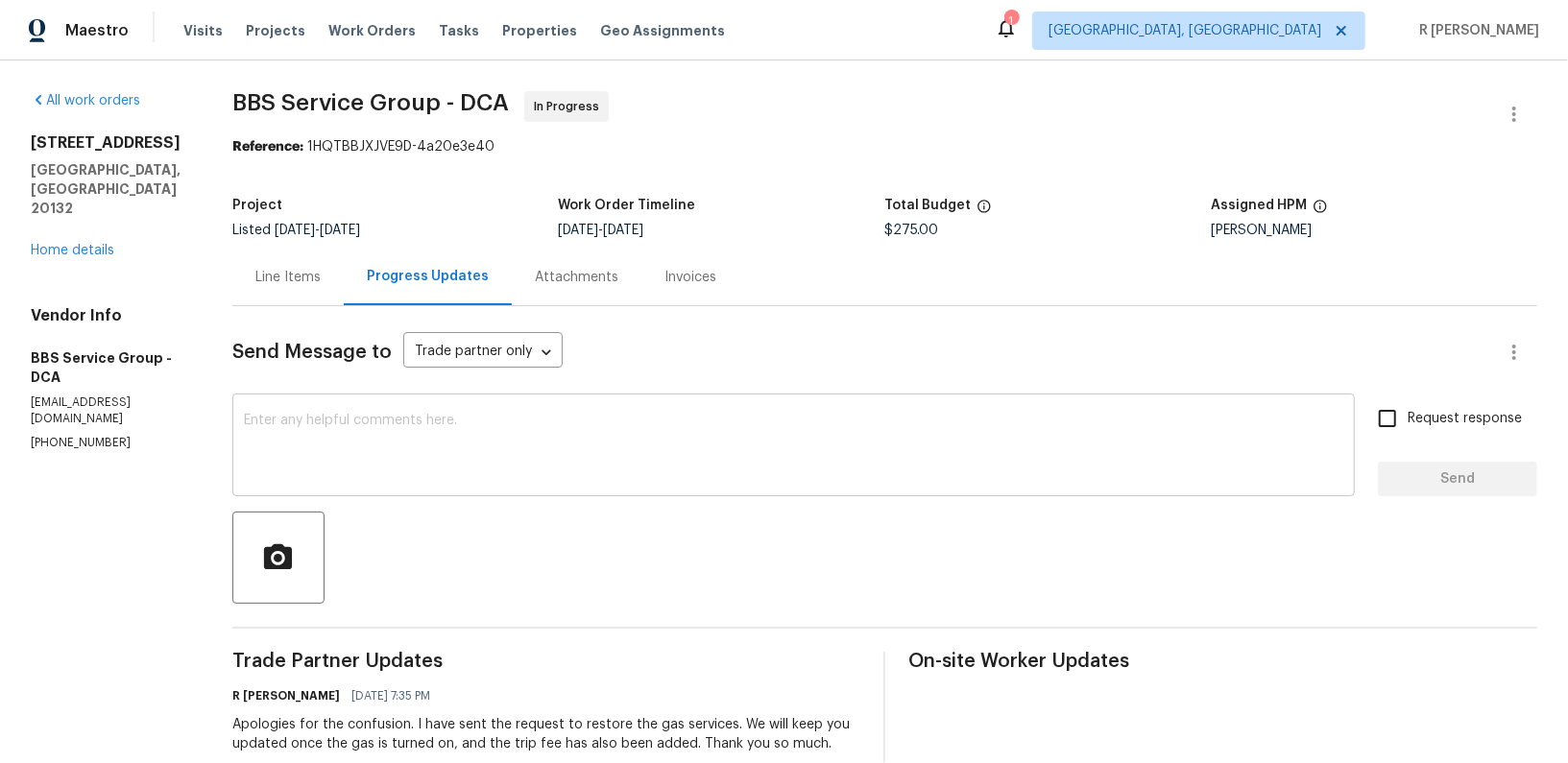
click at [621, 409] on div "x ​" at bounding box center [794, 447] width 1123 height 98
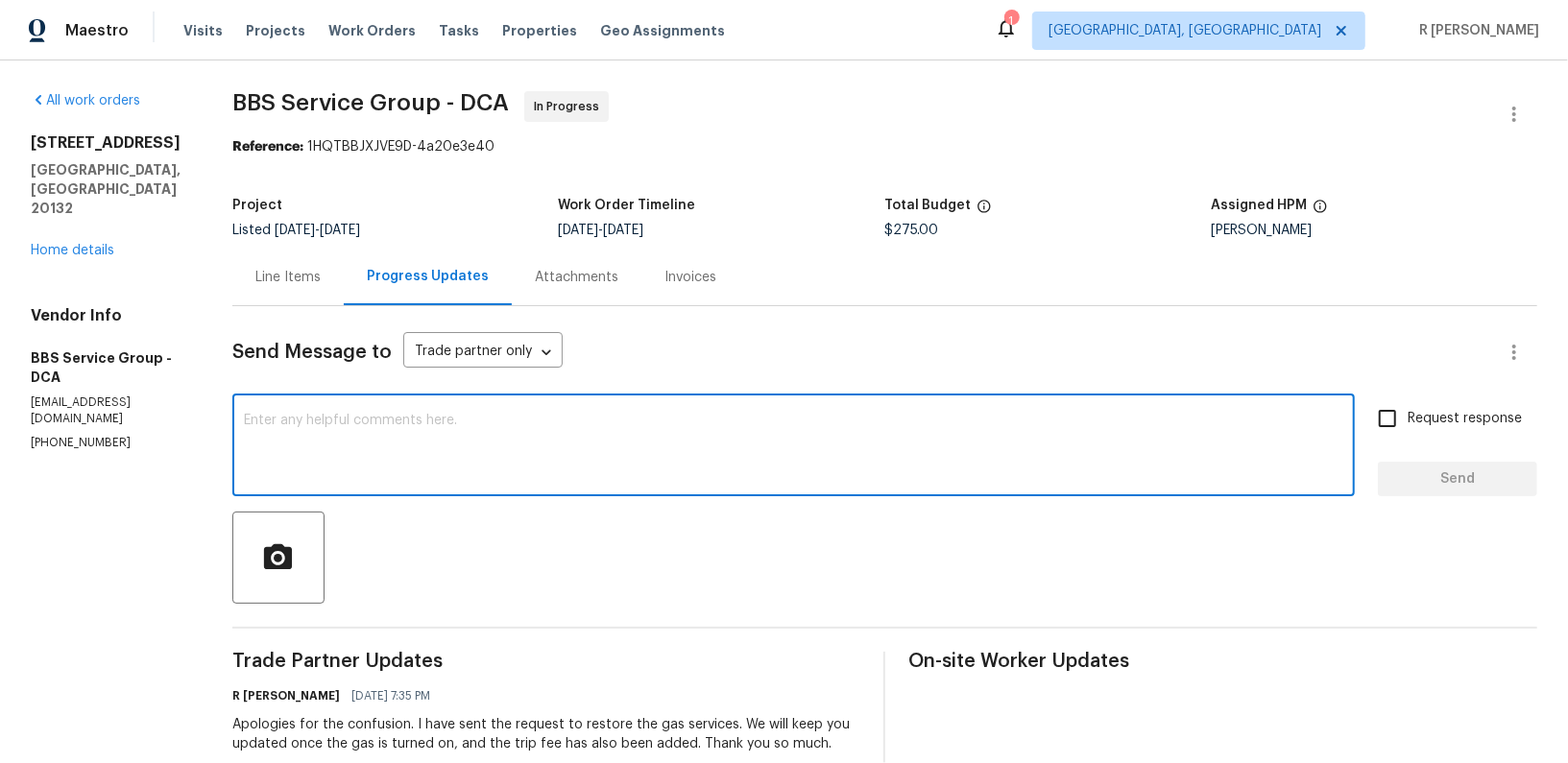
click at [298, 282] on div "Line Items" at bounding box center [287, 277] width 65 height 19
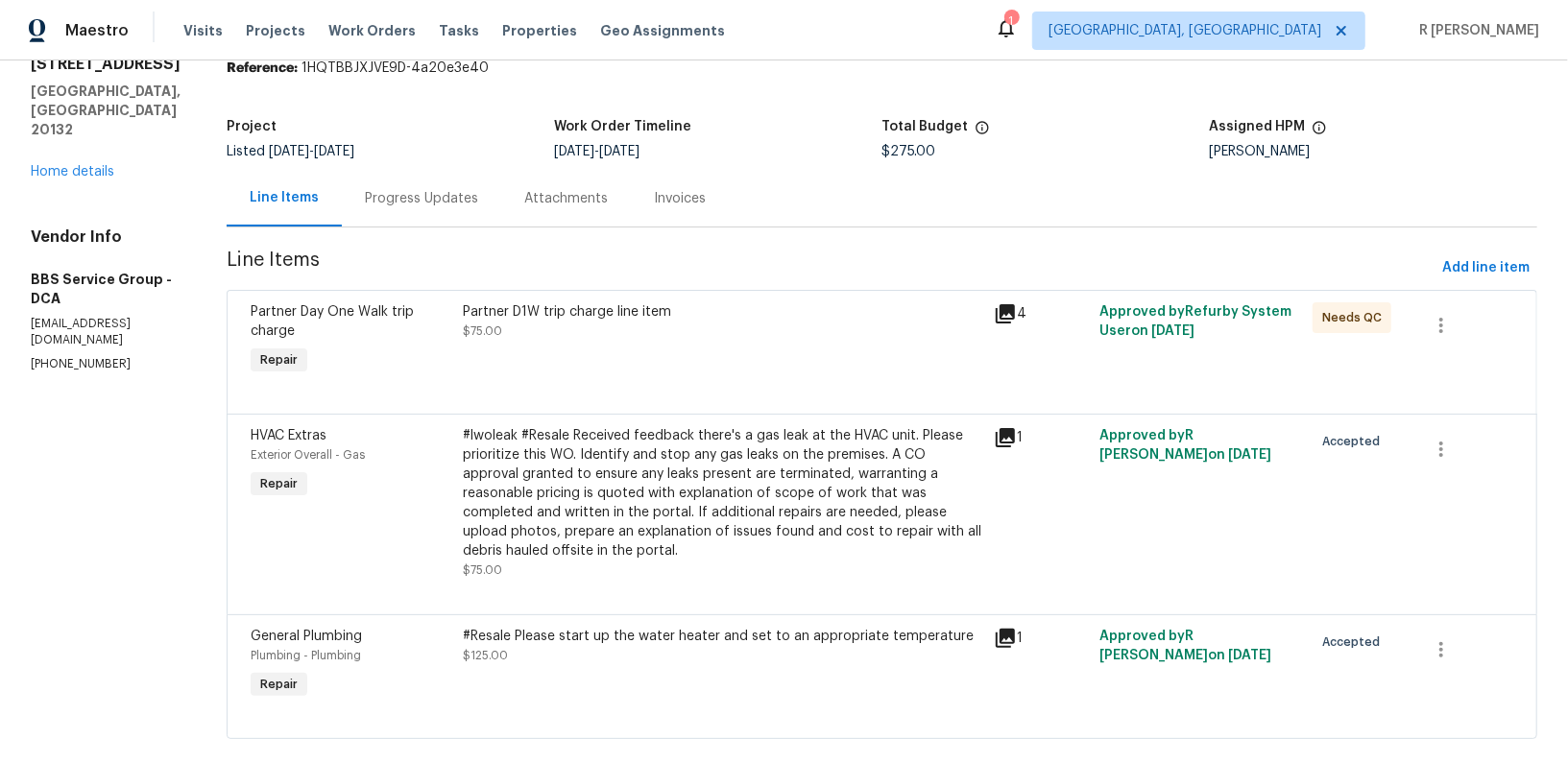
scroll to position [107, 0]
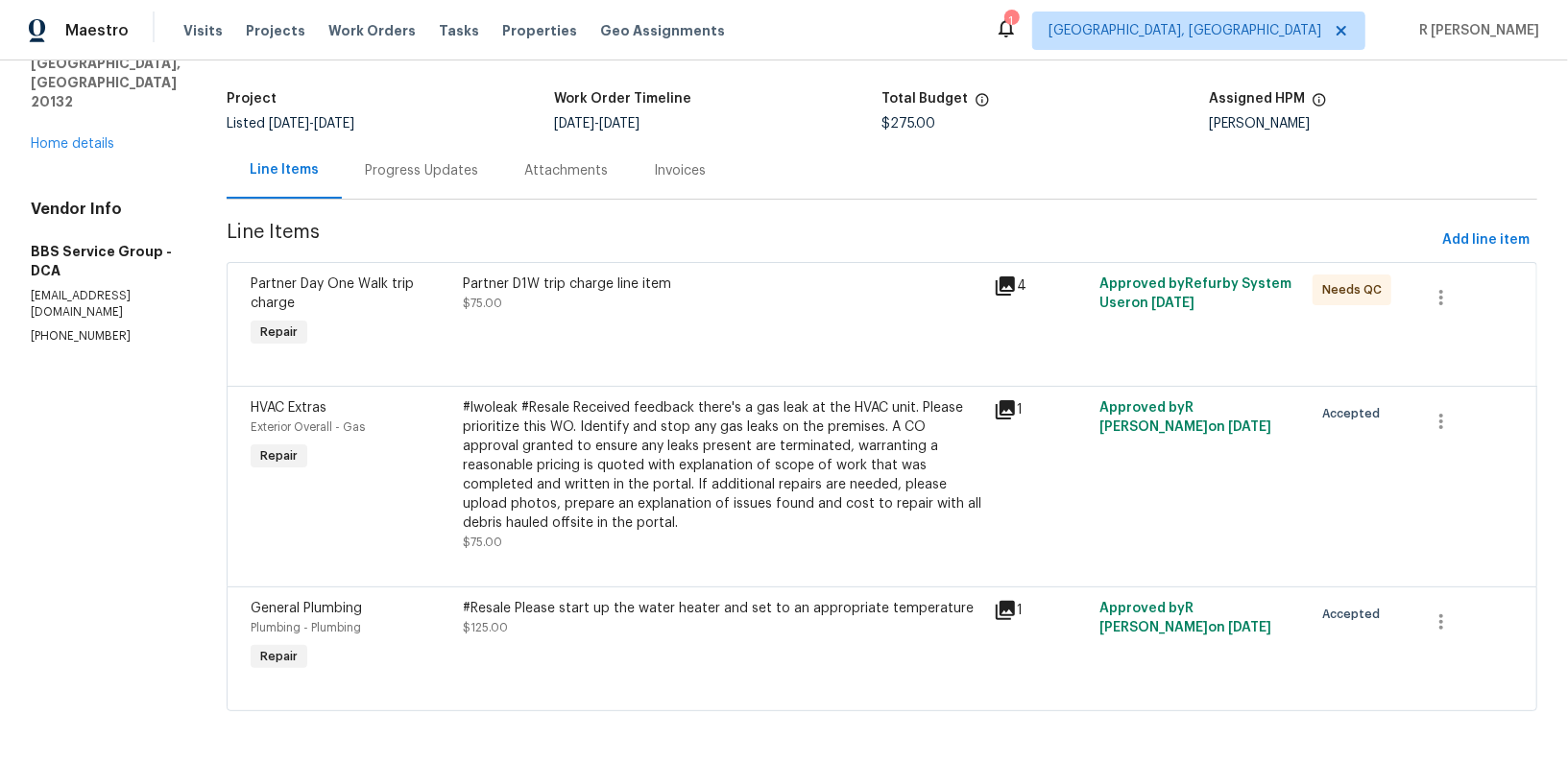
click at [385, 164] on div "Progress Updates" at bounding box center [421, 171] width 113 height 19
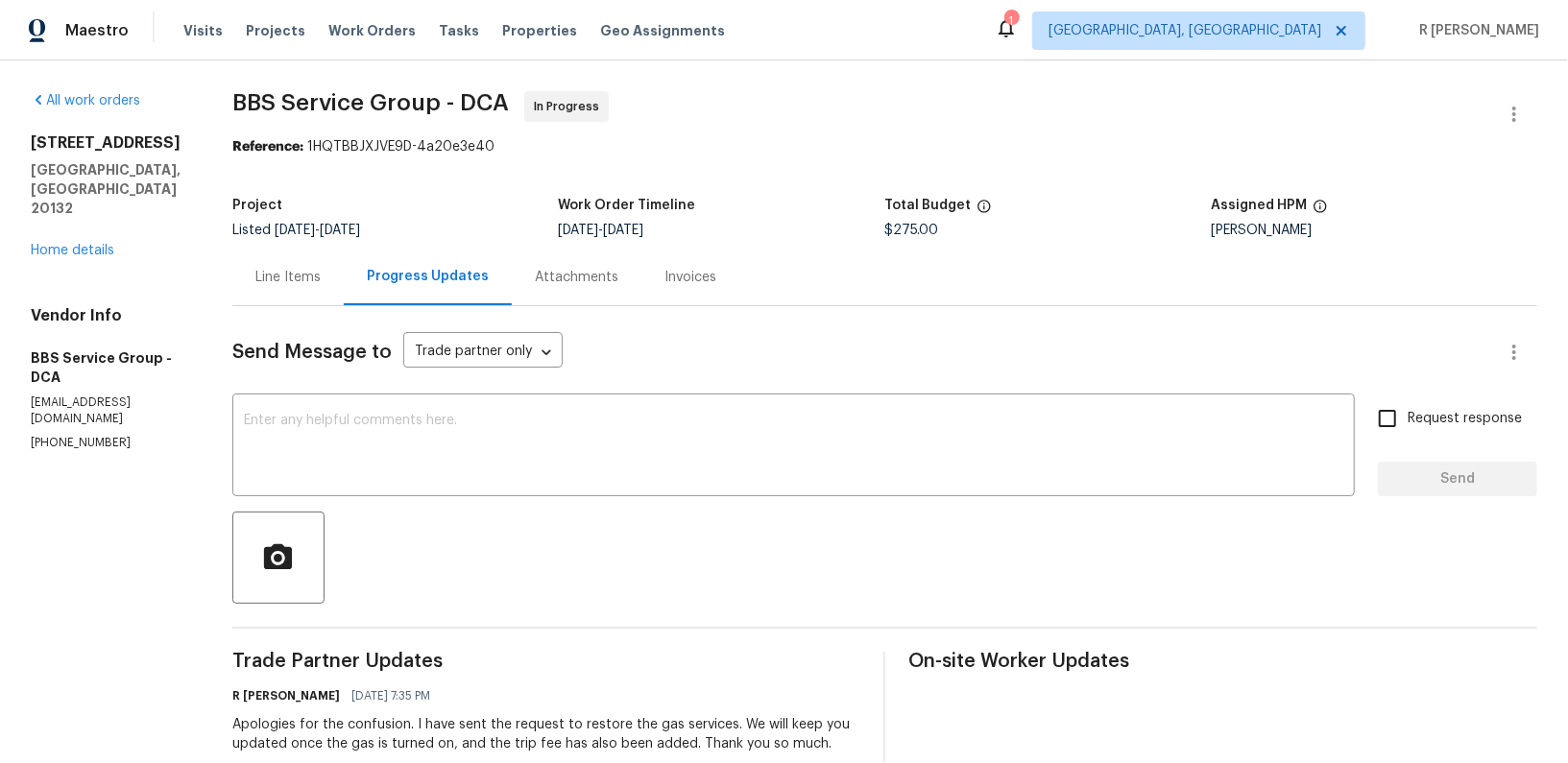
click at [321, 274] on div "Line Items" at bounding box center [287, 277] width 65 height 19
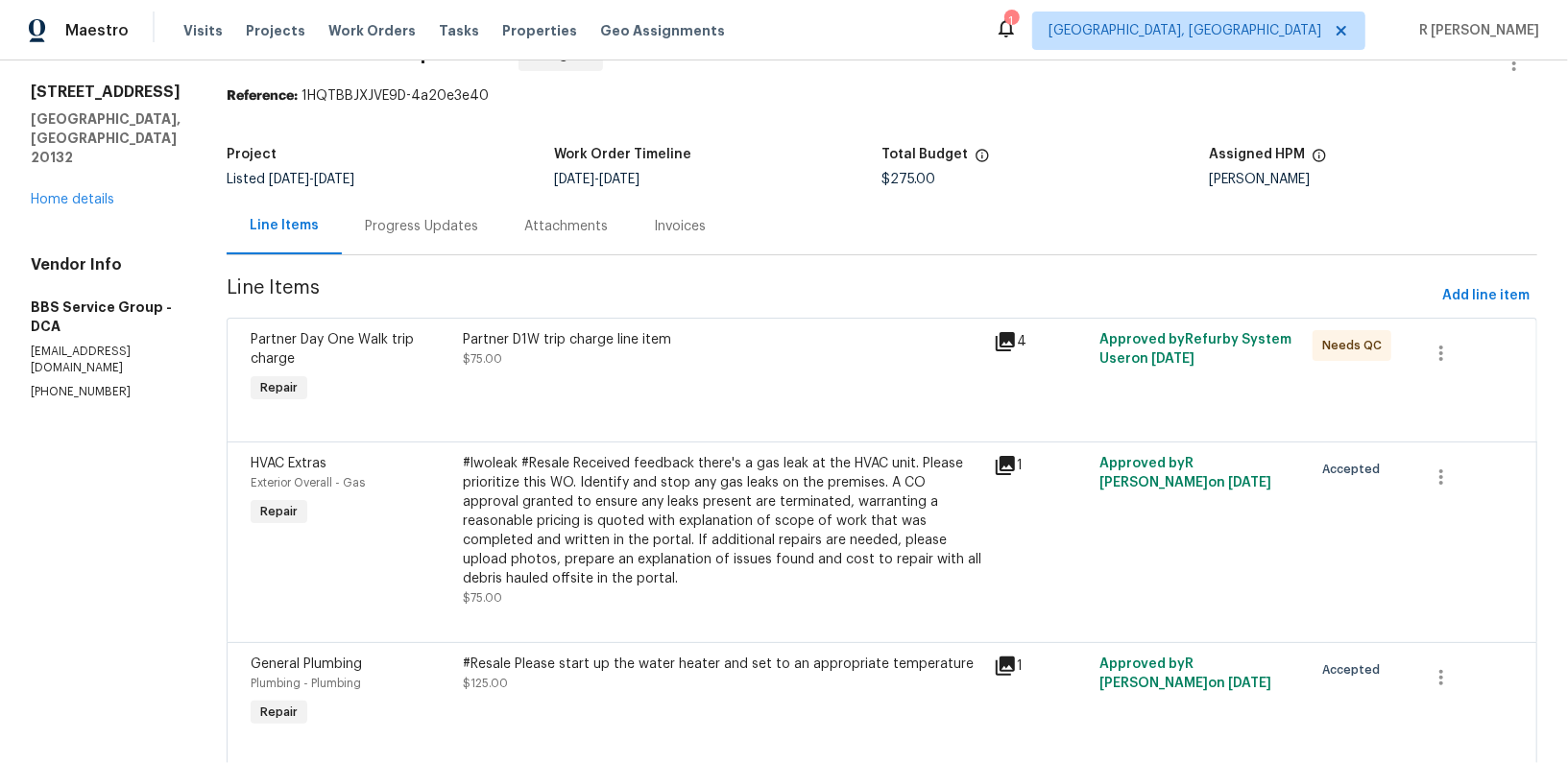
scroll to position [60, 0]
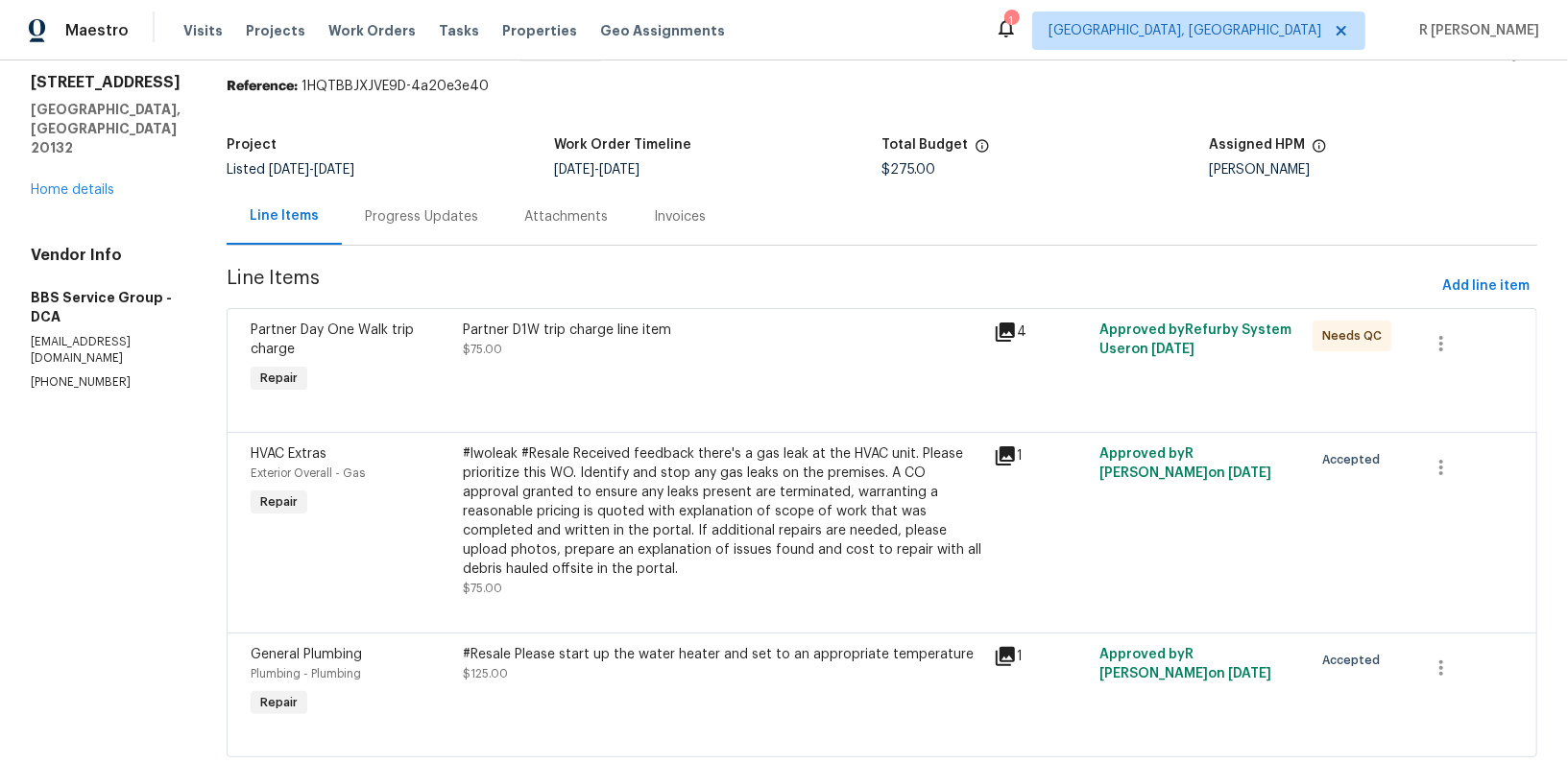
click at [432, 228] on div "Progress Updates" at bounding box center [422, 216] width 159 height 56
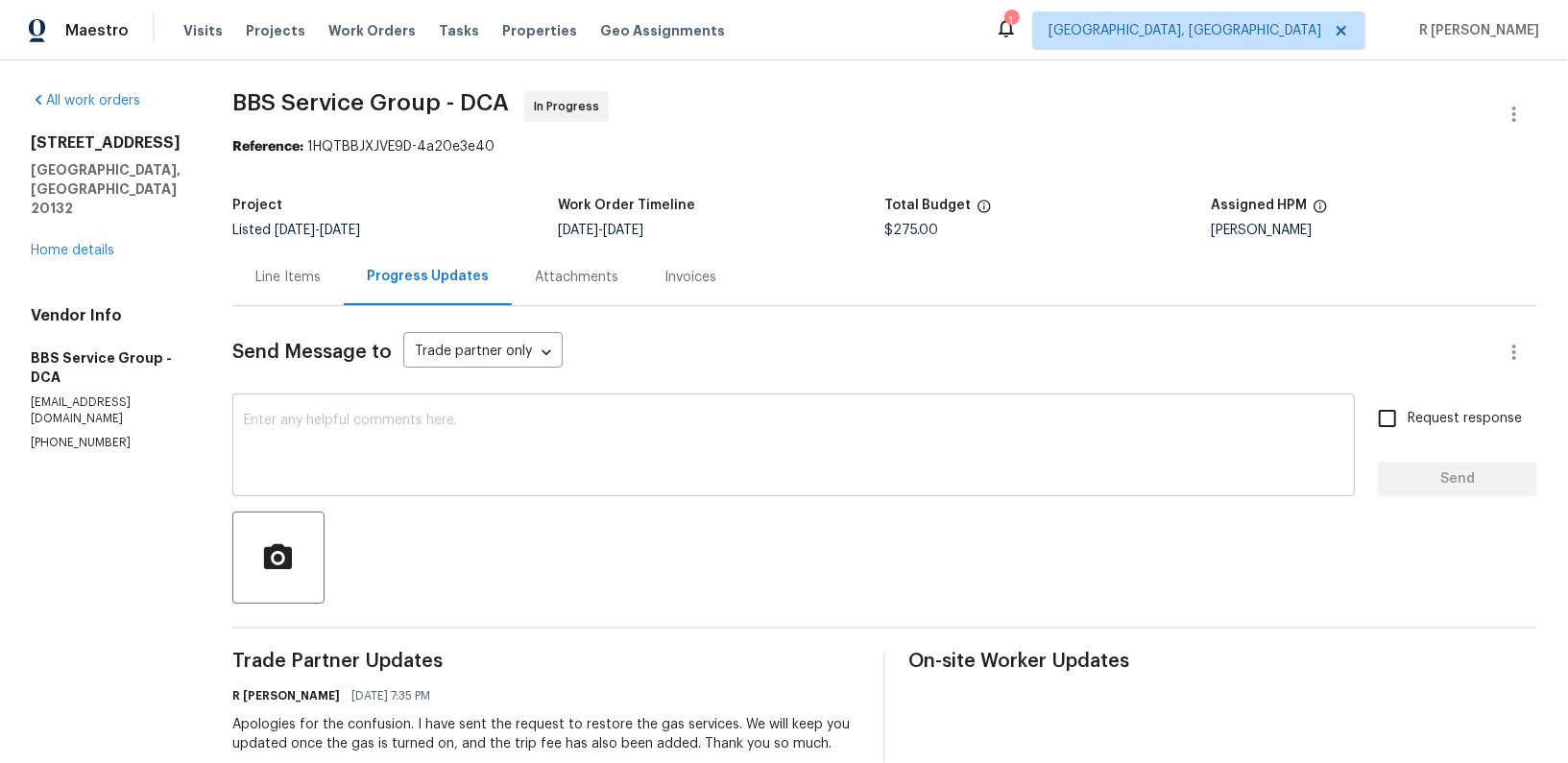
click at [467, 401] on div "x ​" at bounding box center [794, 447] width 1123 height 98
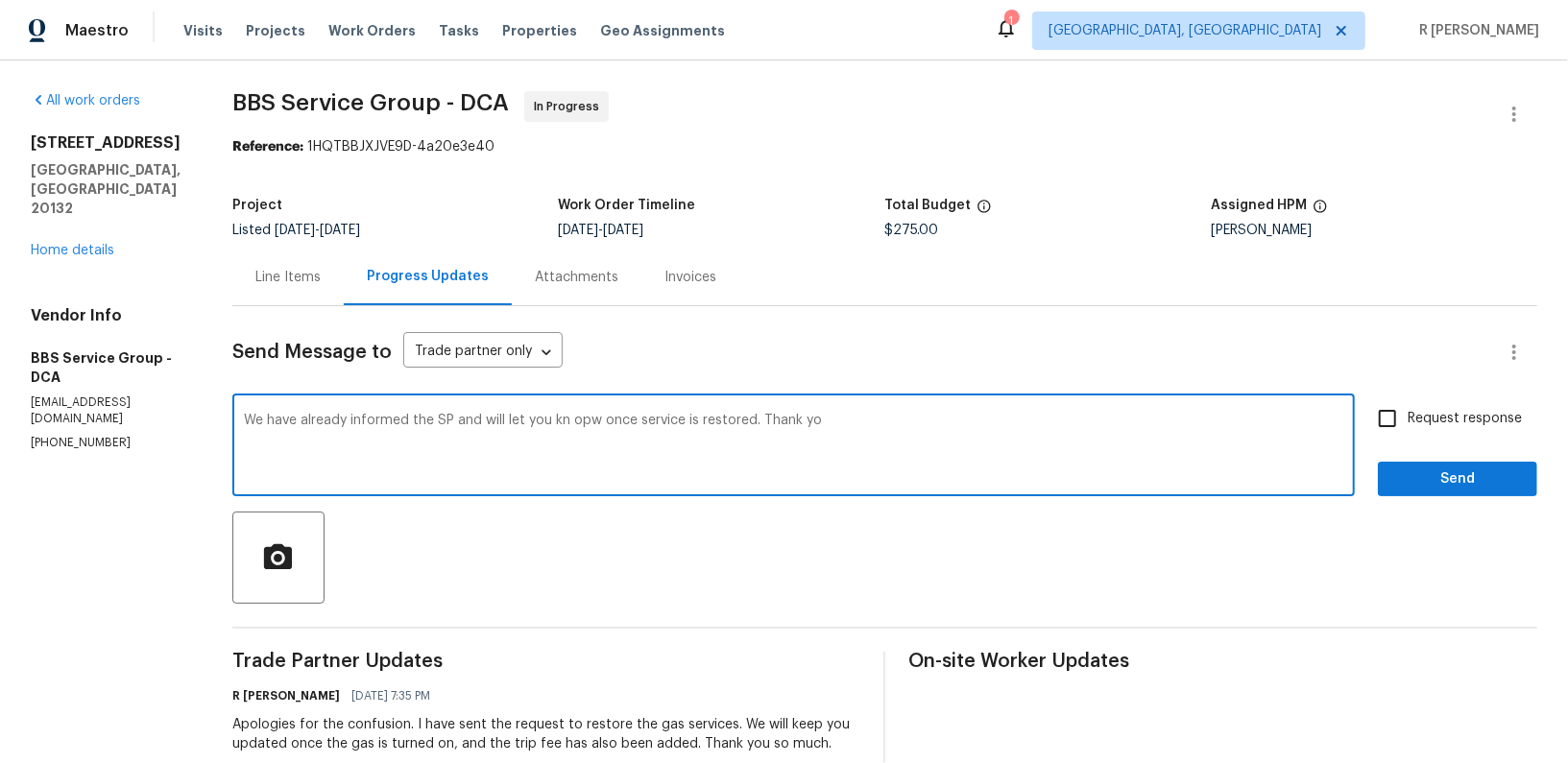
type textarea "We have already informed the SP and will let you kn opw once service is restore…"
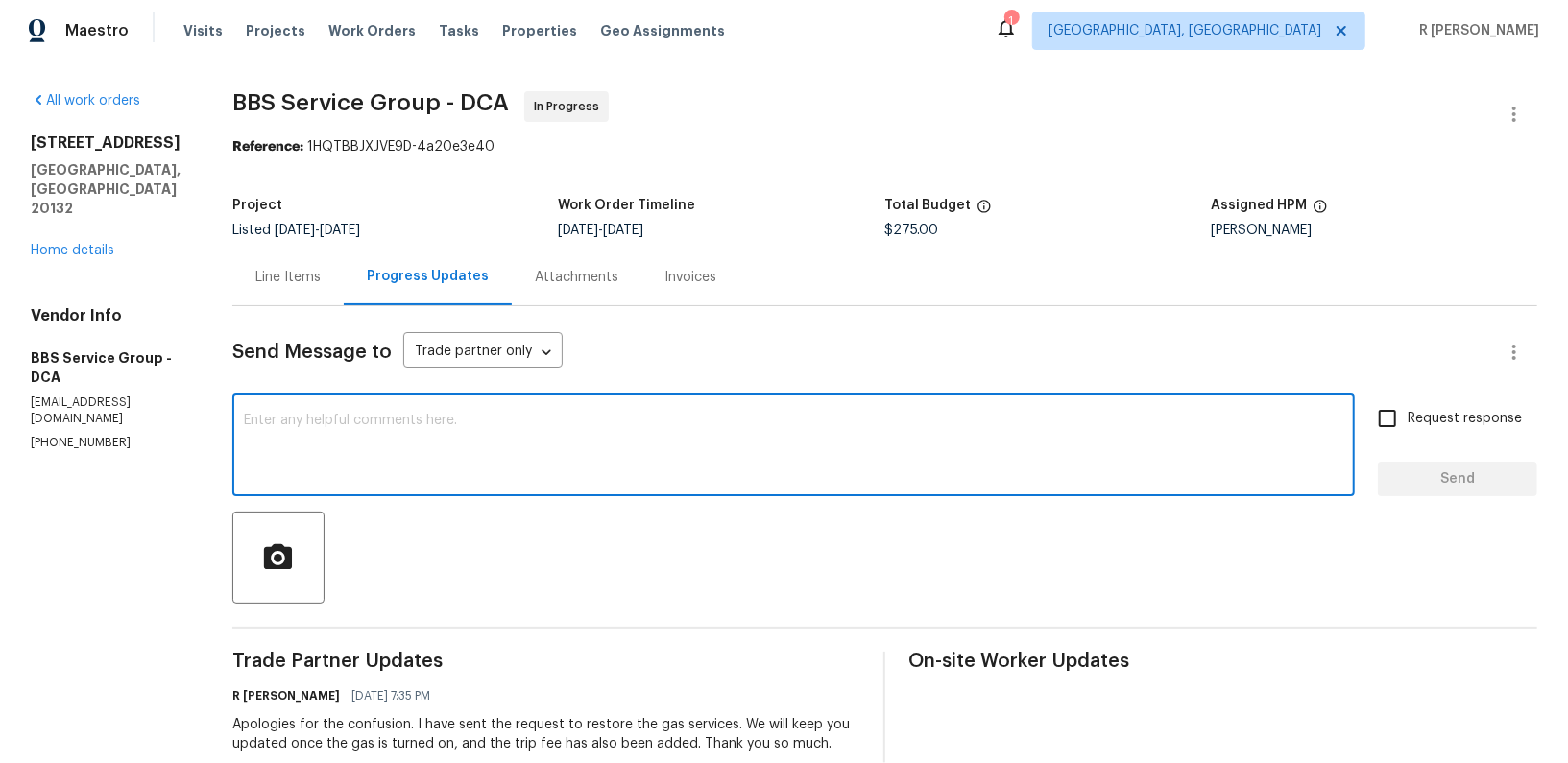
click at [720, 473] on textarea at bounding box center [794, 447] width 1100 height 67
paste textarea "We have already informed the service provider and will keep you updated once th…"
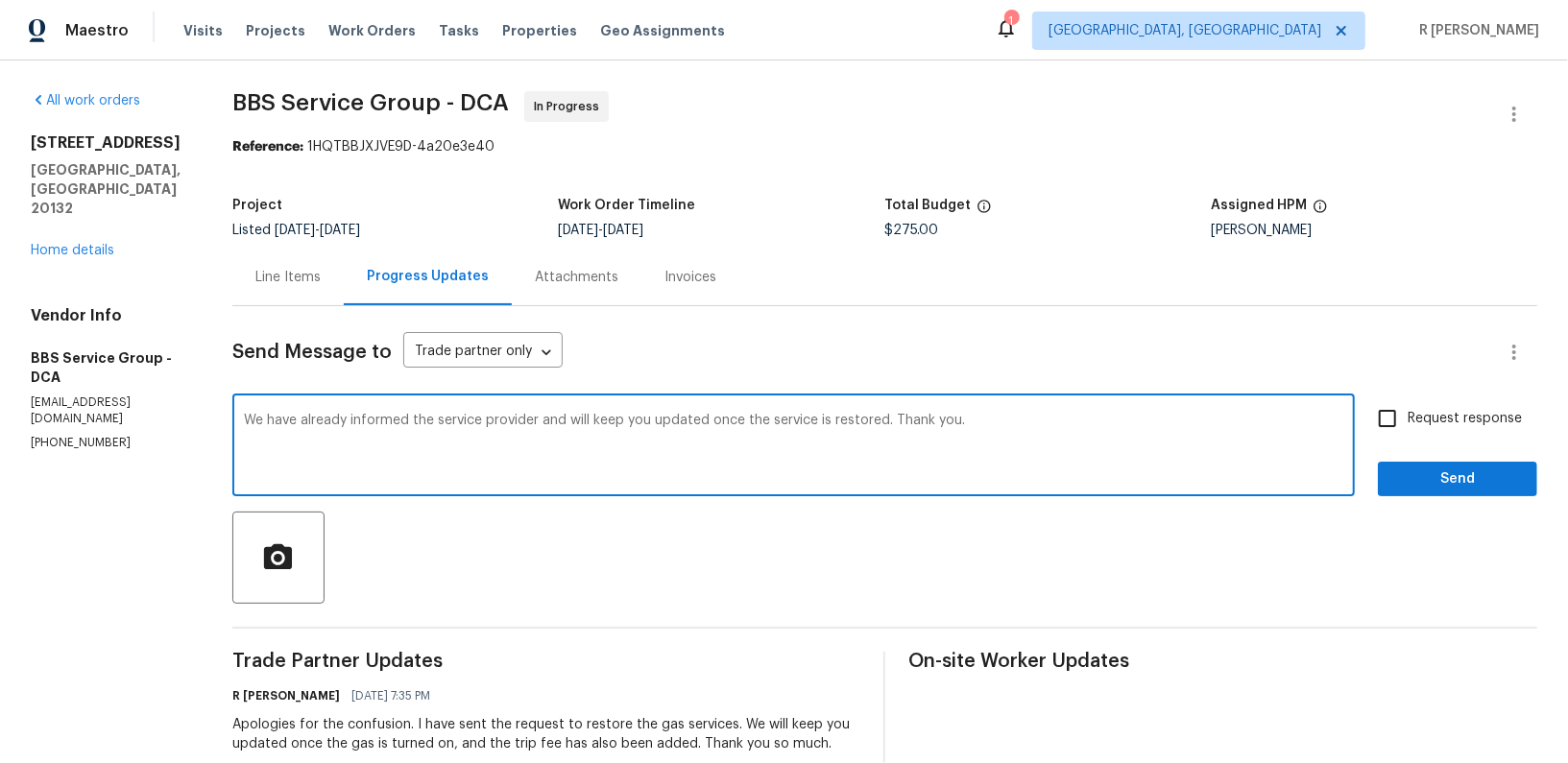
type textarea "We have already informed the service provider and will keep you updated once th…"
click at [1425, 472] on span "Send" at bounding box center [1457, 479] width 129 height 24
